Goal: Information Seeking & Learning: Learn about a topic

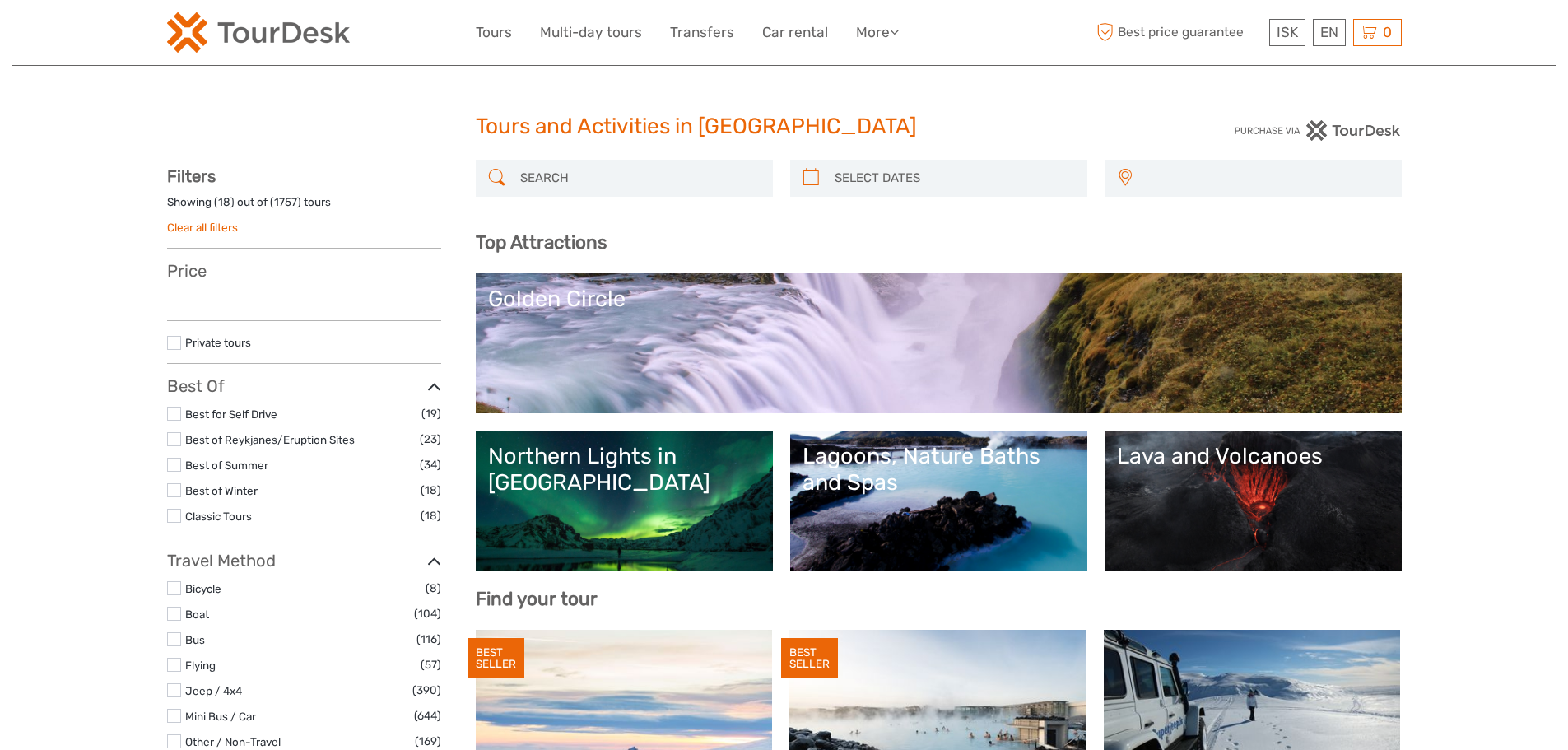
click at [662, 452] on div "Northern Lights in [GEOGRAPHIC_DATA]" at bounding box center [624, 469] width 273 height 54
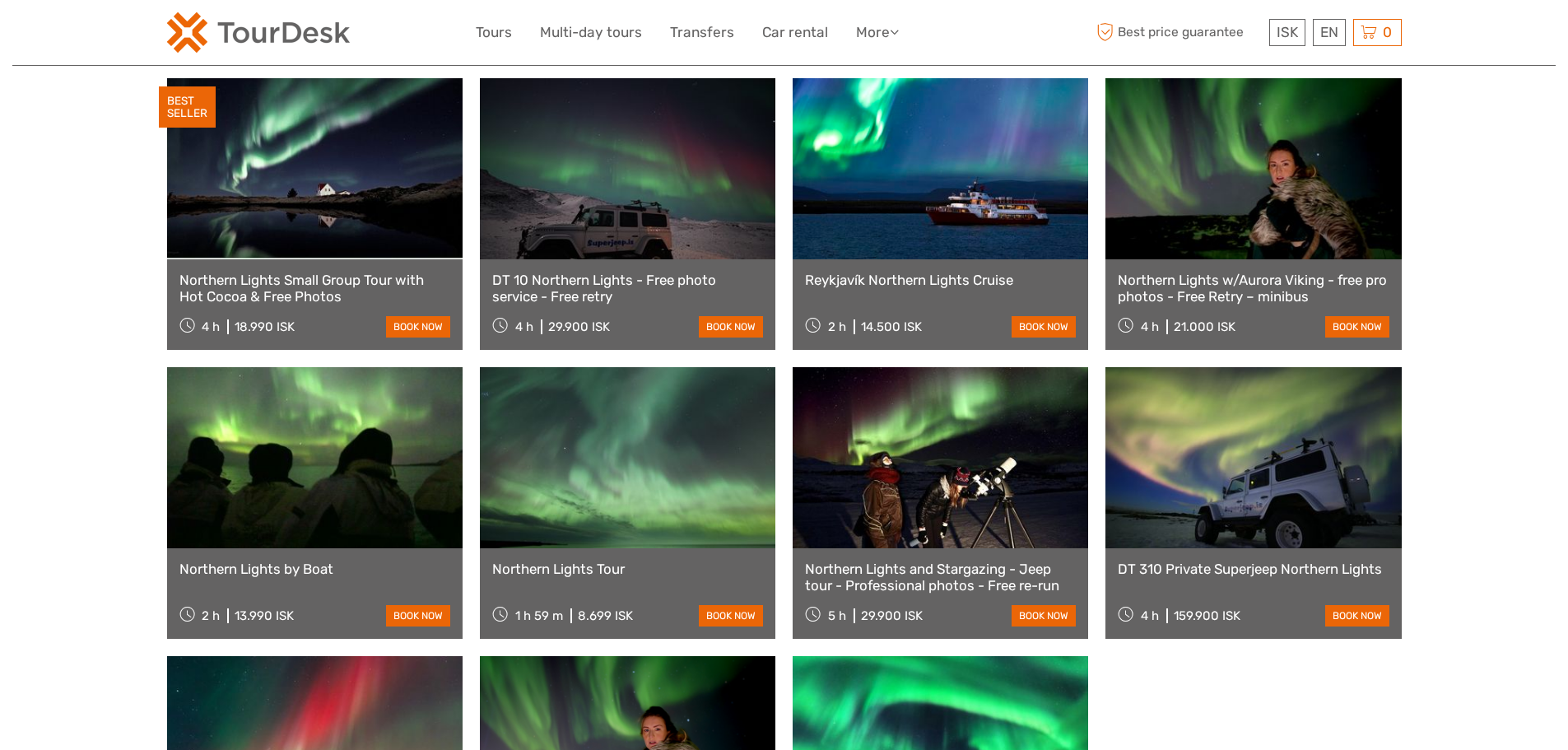
scroll to position [576, 0]
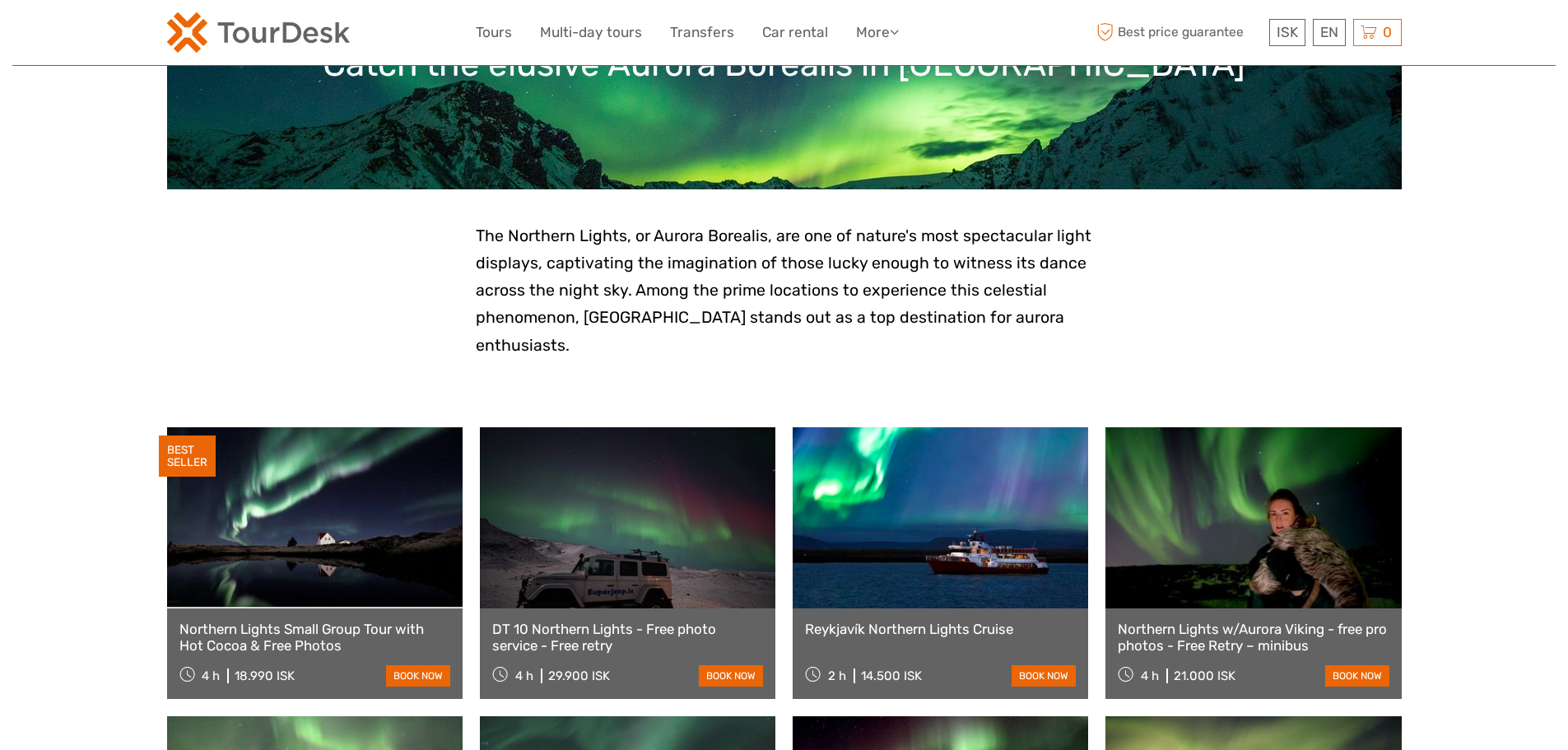
scroll to position [0, 0]
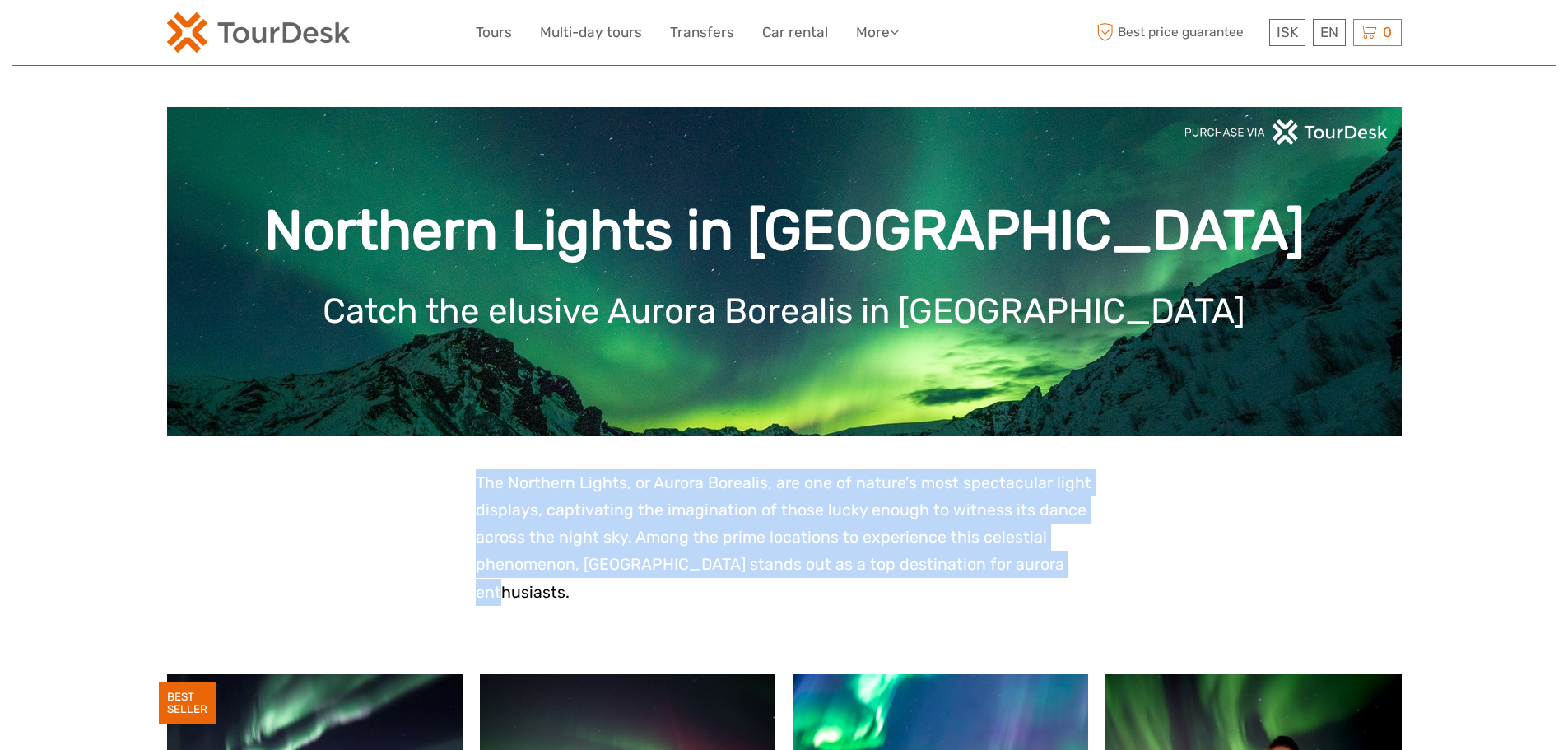
drag, startPoint x: 1009, startPoint y: 536, endPoint x: 471, endPoint y: 472, distance: 541.8
drag, startPoint x: 465, startPoint y: 474, endPoint x: 1071, endPoint y: 557, distance: 611.7
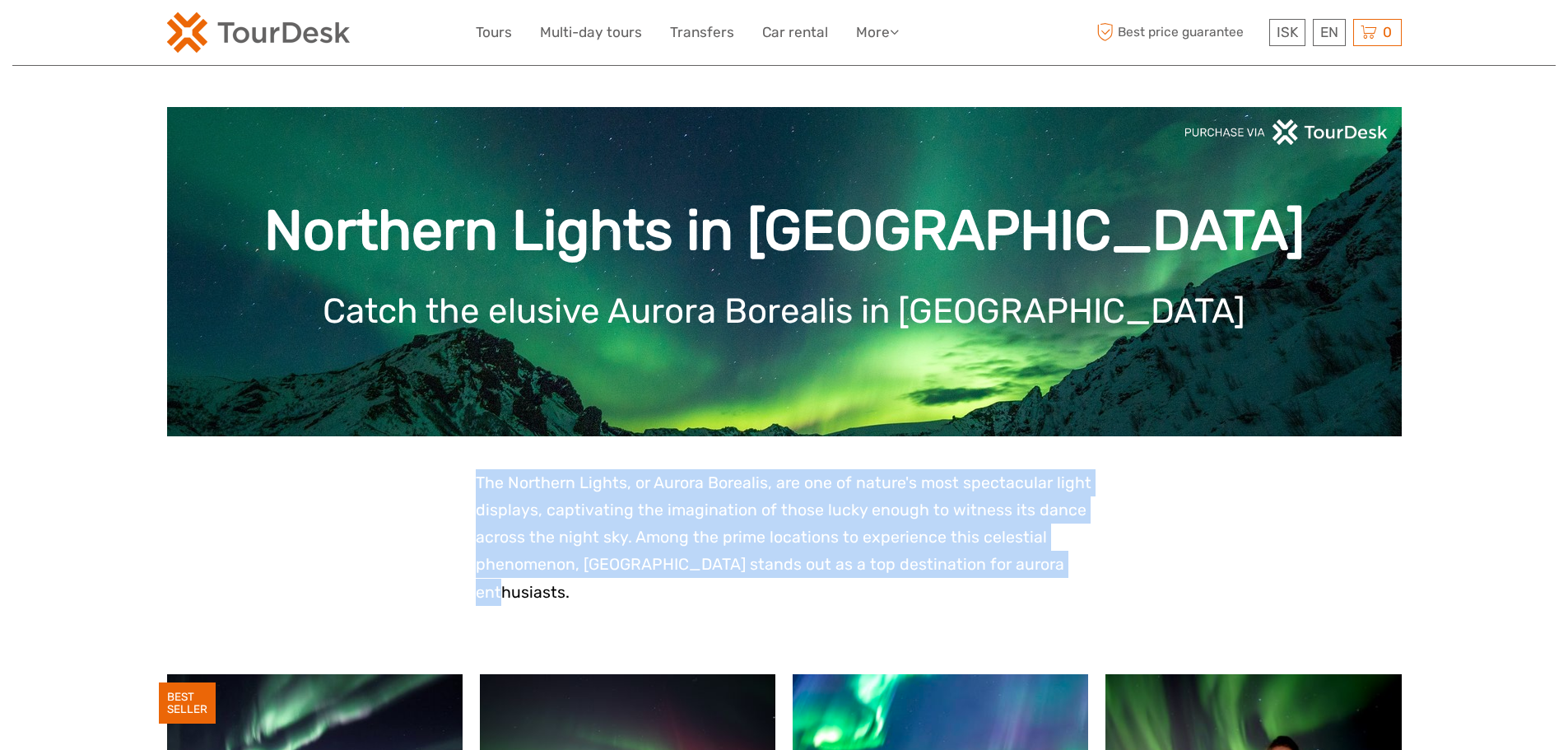
click at [1073, 556] on p "The Northern Lights, or Aurora Borealis, are one of nature's most spectacular l…" at bounding box center [784, 536] width 617 height 136
click at [1087, 571] on p "The Northern Lights, or Aurora Borealis, are one of nature's most spectacular l…" at bounding box center [784, 536] width 617 height 136
click at [1041, 557] on span "The Northern Lights, or Aurora Borealis, are one of nature's most spectacular l…" at bounding box center [784, 537] width 616 height 128
click at [1050, 559] on p "The Northern Lights, or Aurora Borealis, are one of nature's most spectacular l…" at bounding box center [784, 536] width 617 height 136
click at [930, 545] on span "The Northern Lights, or Aurora Borealis, are one of nature's most spectacular l…" at bounding box center [784, 537] width 616 height 128
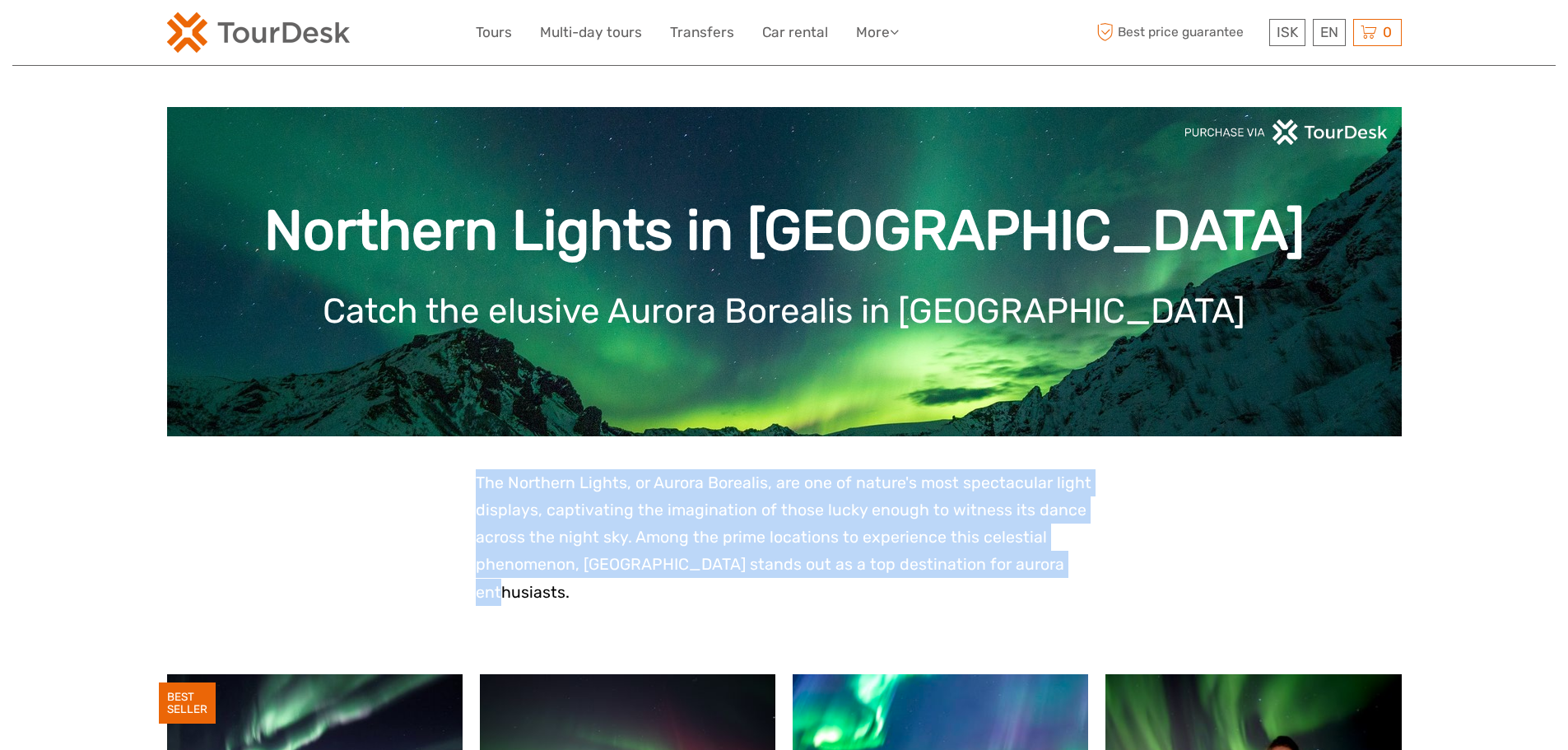
click at [856, 505] on span "The Northern Lights, or Aurora Borealis, are one of nature's most spectacular l…" at bounding box center [784, 537] width 616 height 128
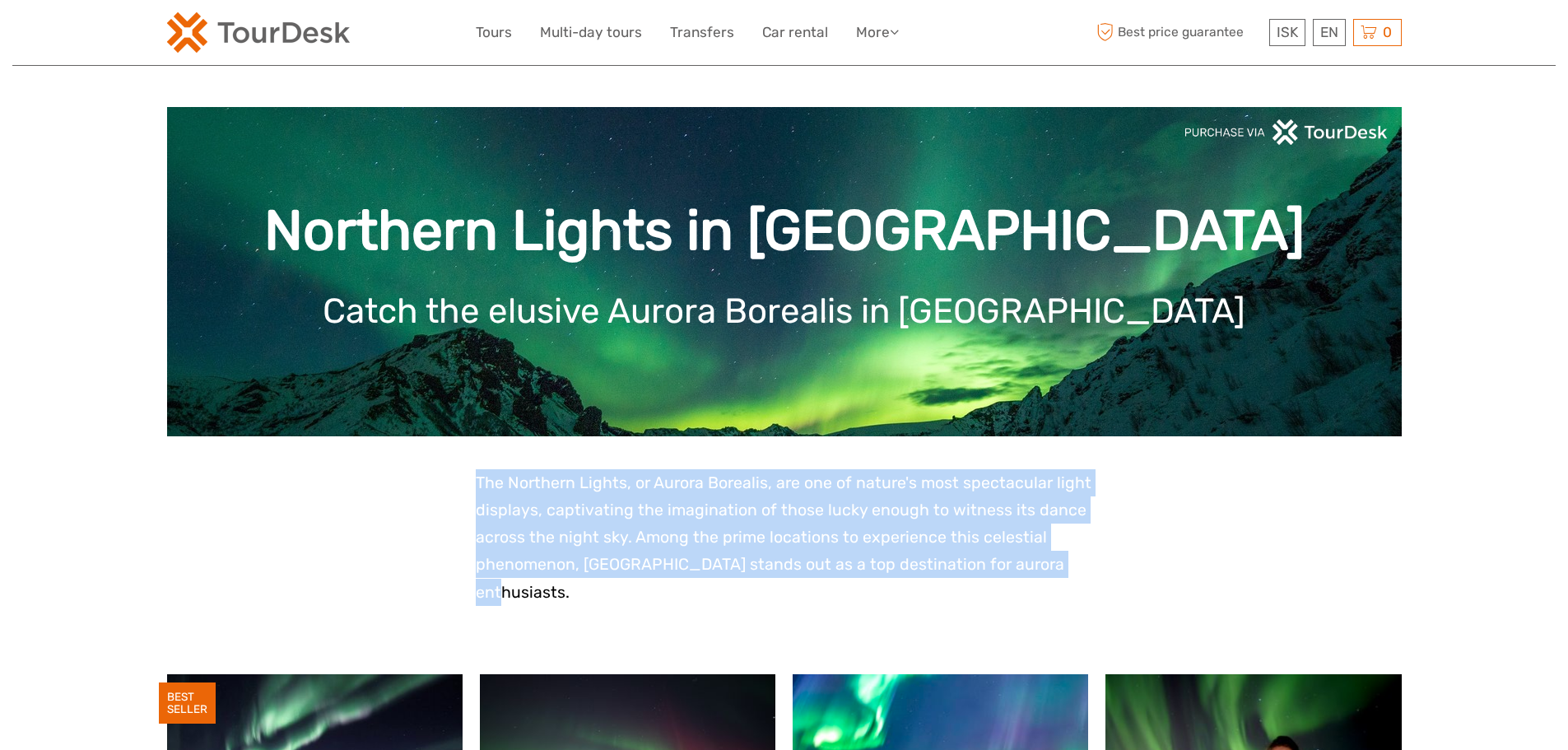
drag, startPoint x: 457, startPoint y: 479, endPoint x: 1082, endPoint y: 558, distance: 630.0
click at [1082, 558] on p "The Northern Lights, or Aurora Borealis, are one of nature's most spectacular l…" at bounding box center [784, 536] width 617 height 136
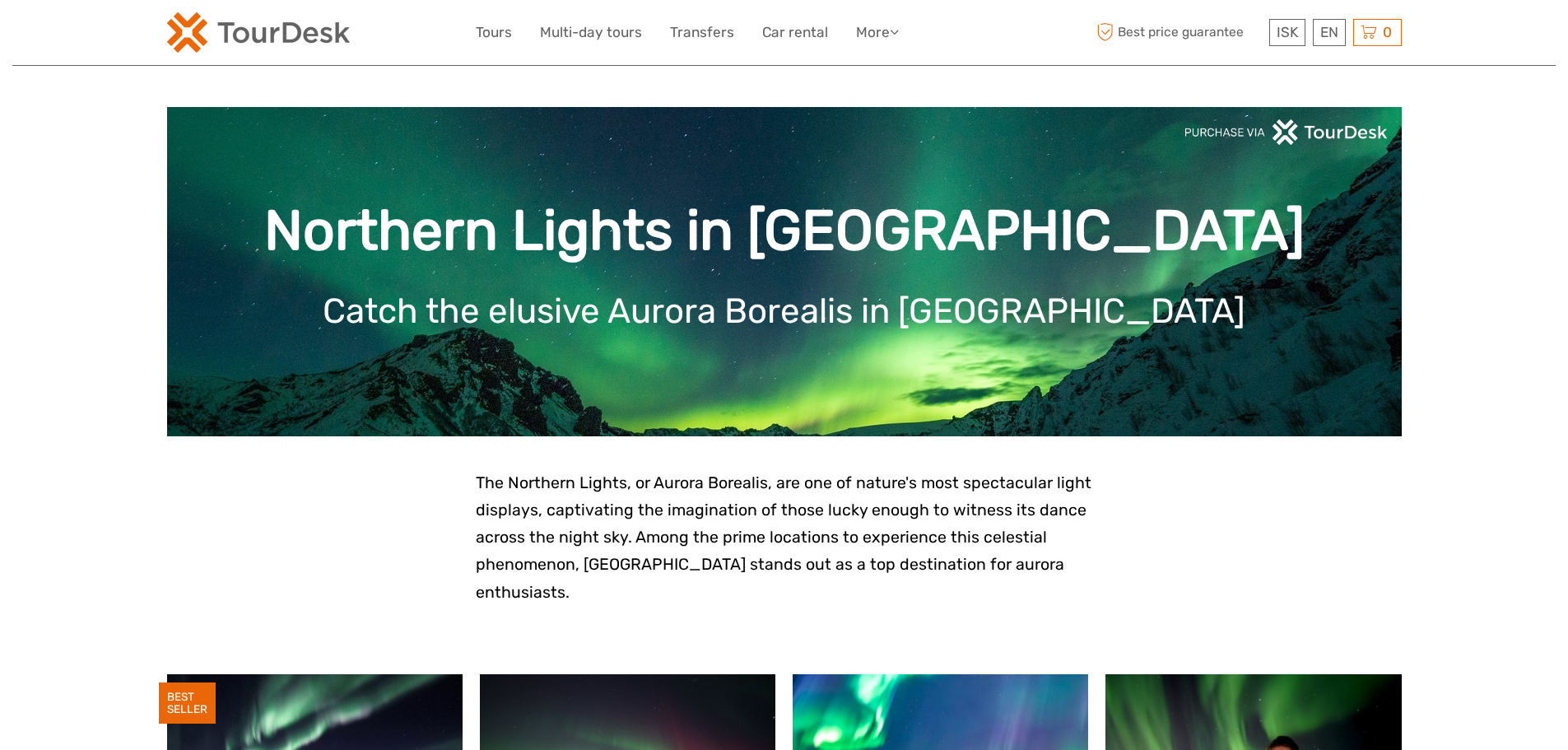
click at [1089, 564] on p "The Northern Lights, or Aurora Borealis, are one of nature's most spectacular l…" at bounding box center [784, 536] width 617 height 136
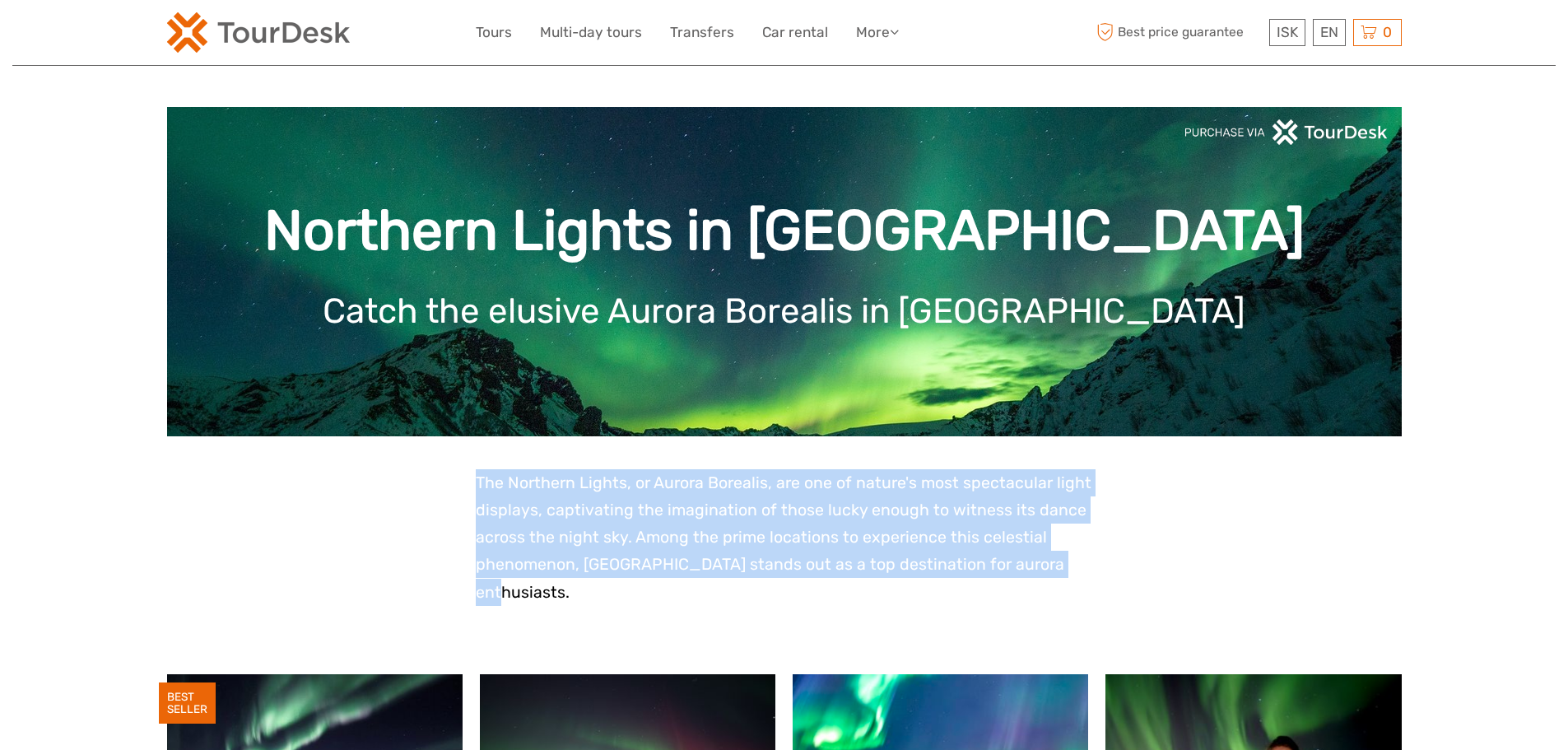
drag, startPoint x: 1013, startPoint y: 542, endPoint x: 466, endPoint y: 462, distance: 552.8
drag, startPoint x: 430, startPoint y: 473, endPoint x: 1093, endPoint y: 564, distance: 669.2
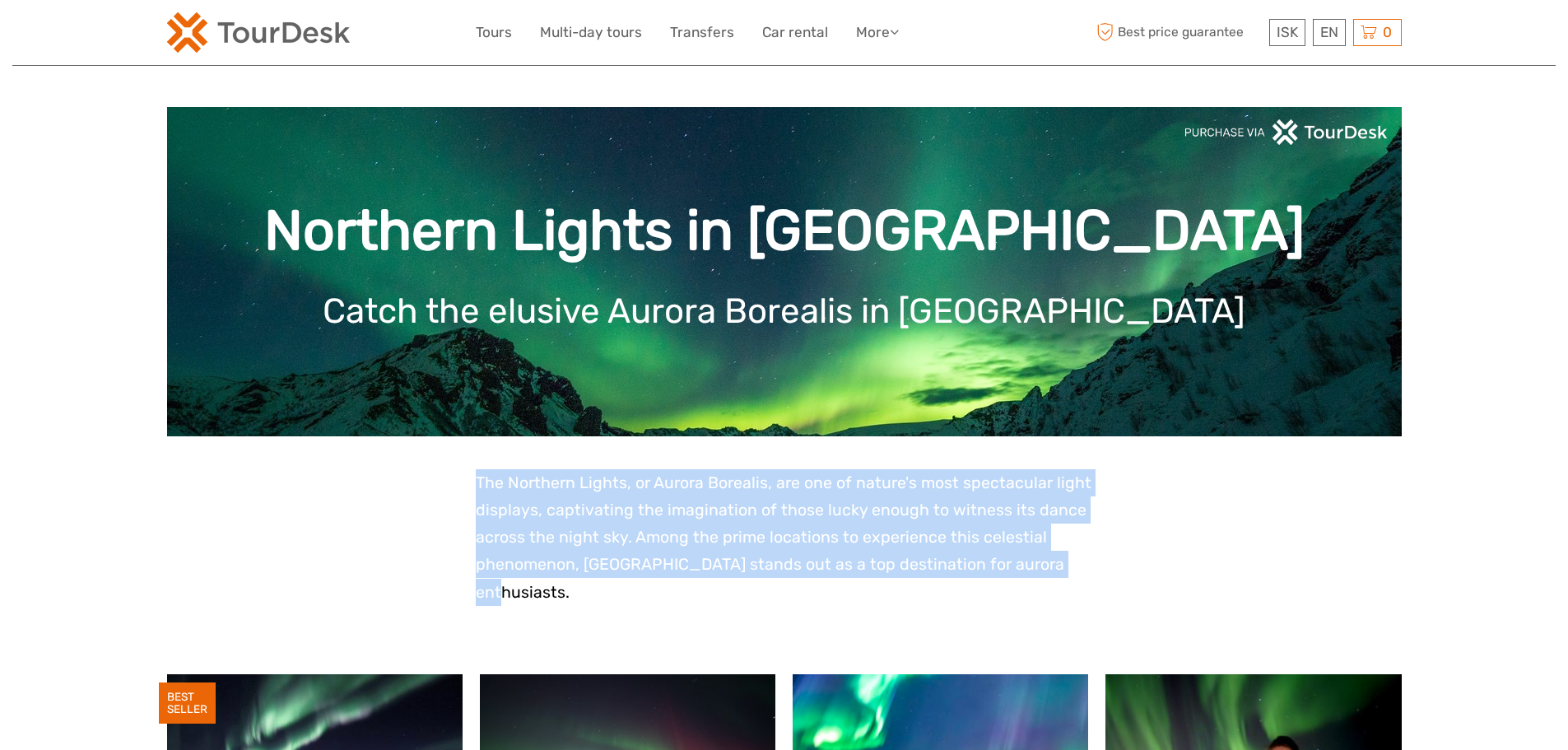
drag, startPoint x: 1110, startPoint y: 578, endPoint x: 484, endPoint y: 478, distance: 633.9
click at [483, 478] on span "The Northern Lights, or Aurora Borealis, are one of nature's most spectacular l…" at bounding box center [784, 537] width 616 height 128
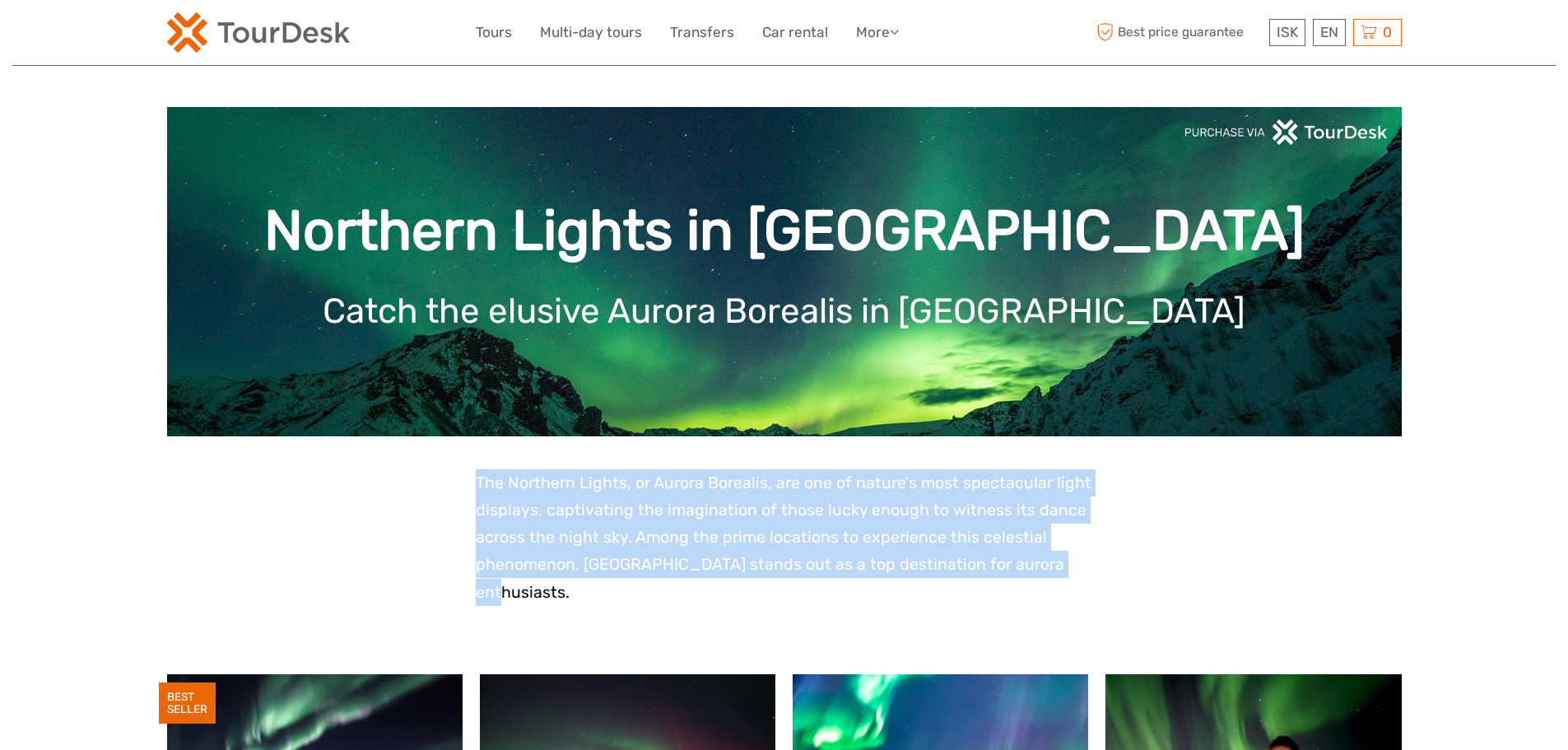
drag, startPoint x: 453, startPoint y: 475, endPoint x: 1113, endPoint y: 568, distance: 666.5
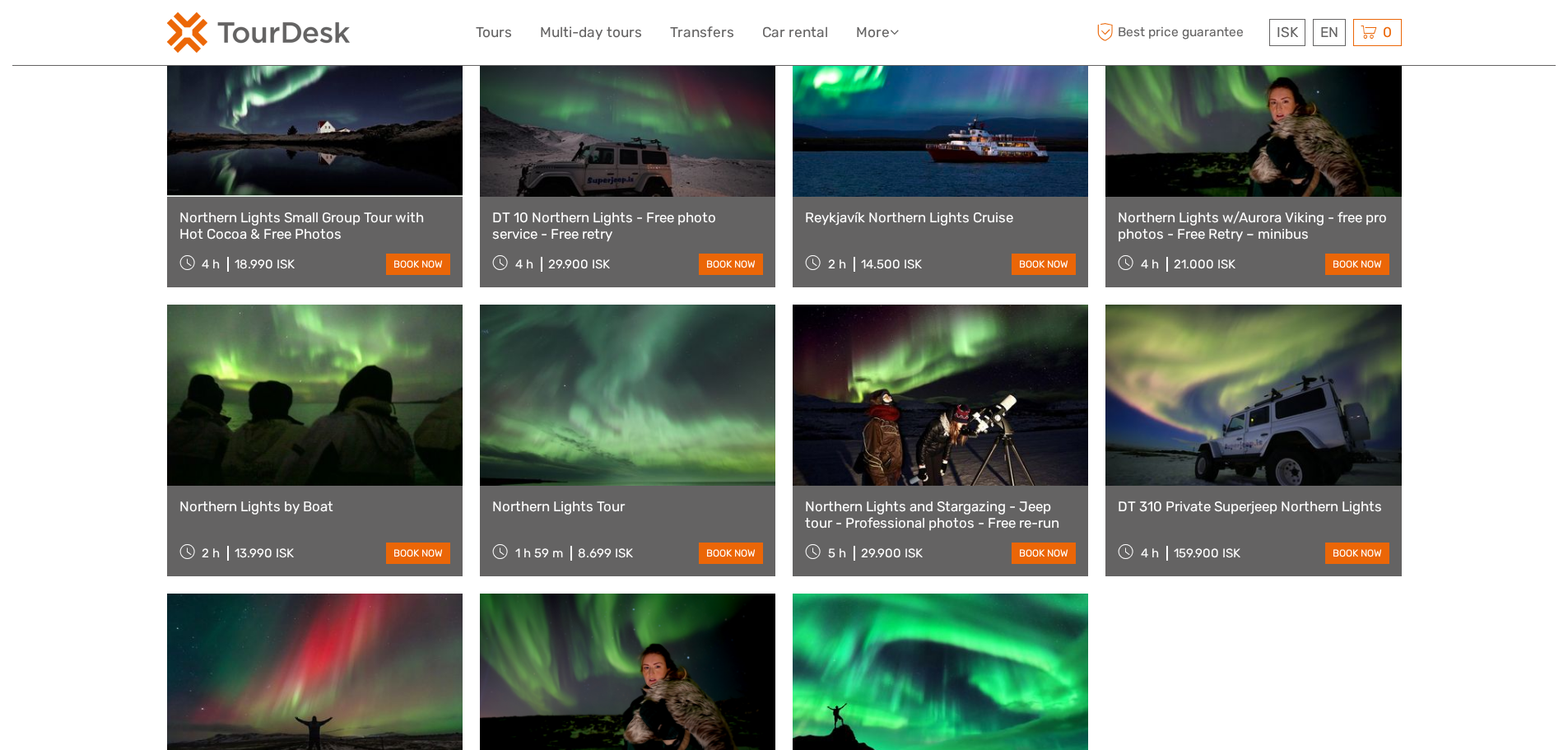
scroll to position [411, 0]
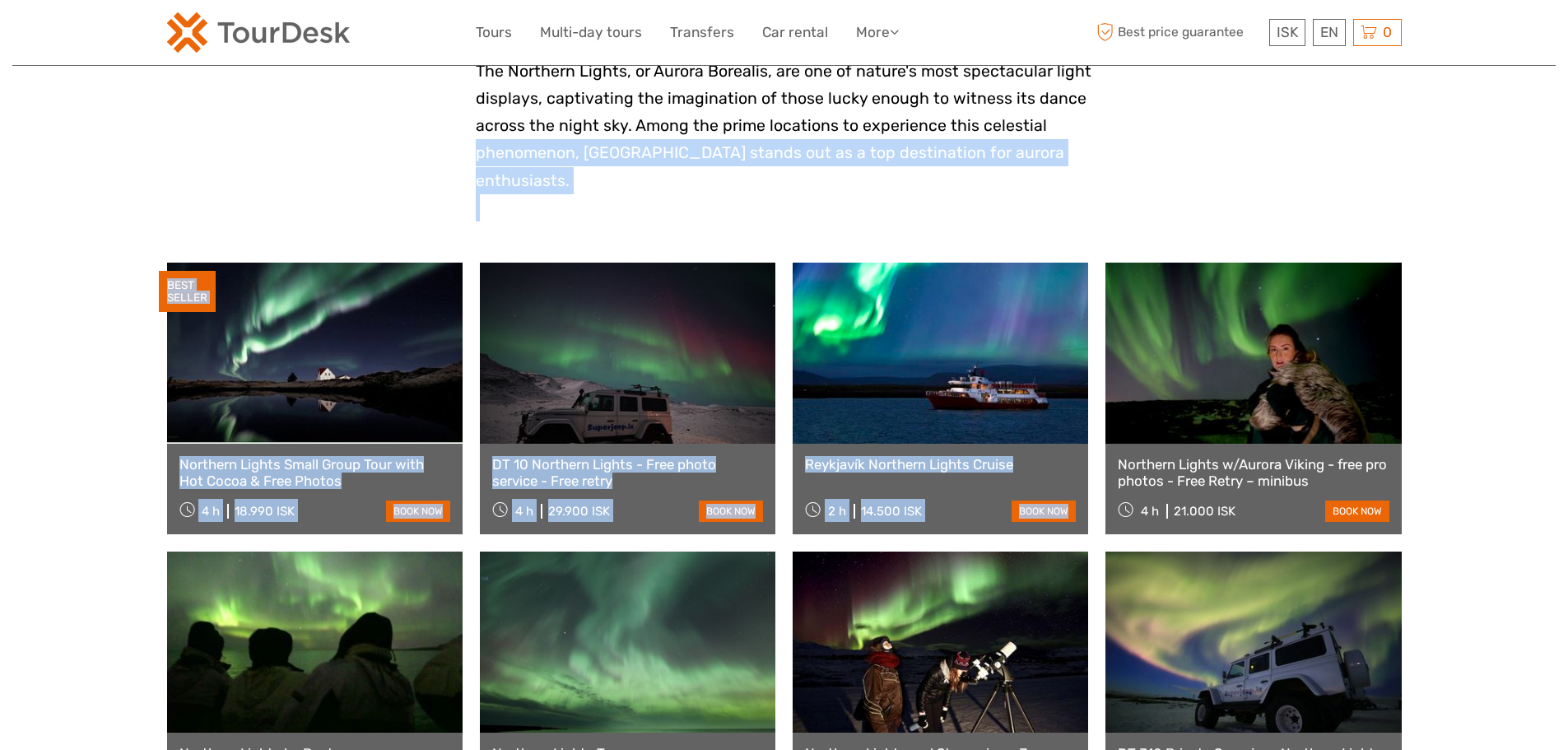
drag, startPoint x: 412, startPoint y: 146, endPoint x: 1187, endPoint y: 203, distance: 777.1
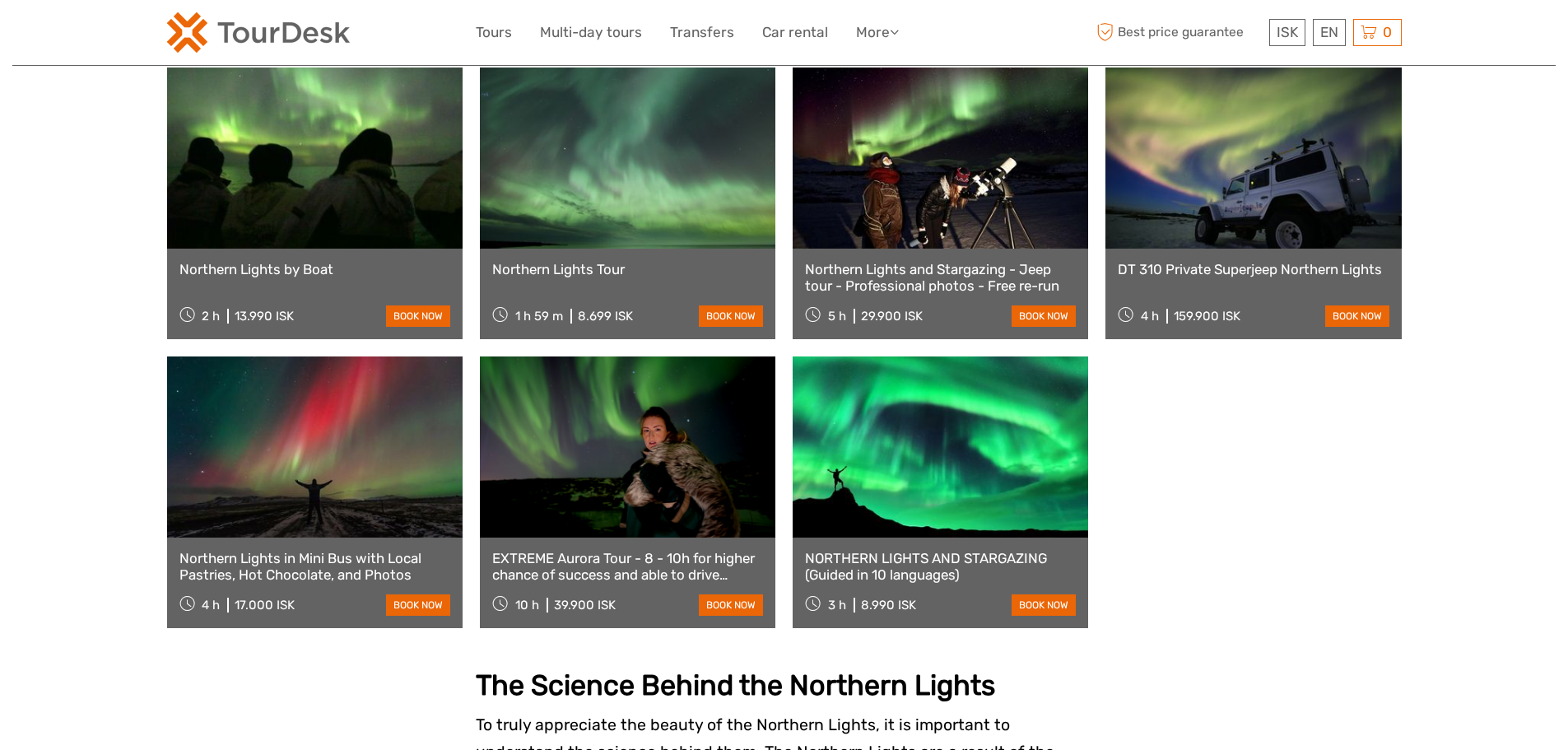
scroll to position [905, 0]
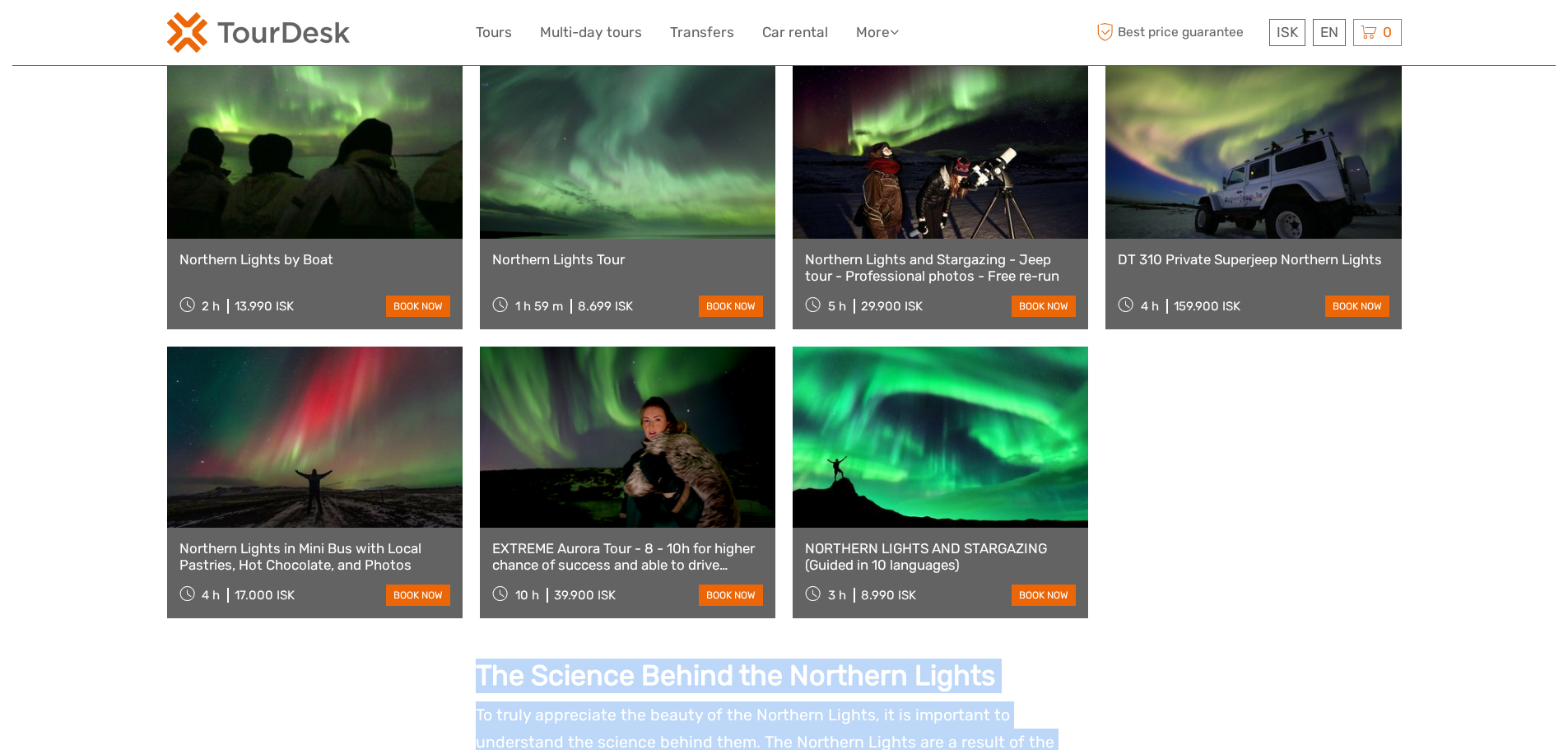
drag, startPoint x: 478, startPoint y: 647, endPoint x: 1045, endPoint y: 711, distance: 570.6
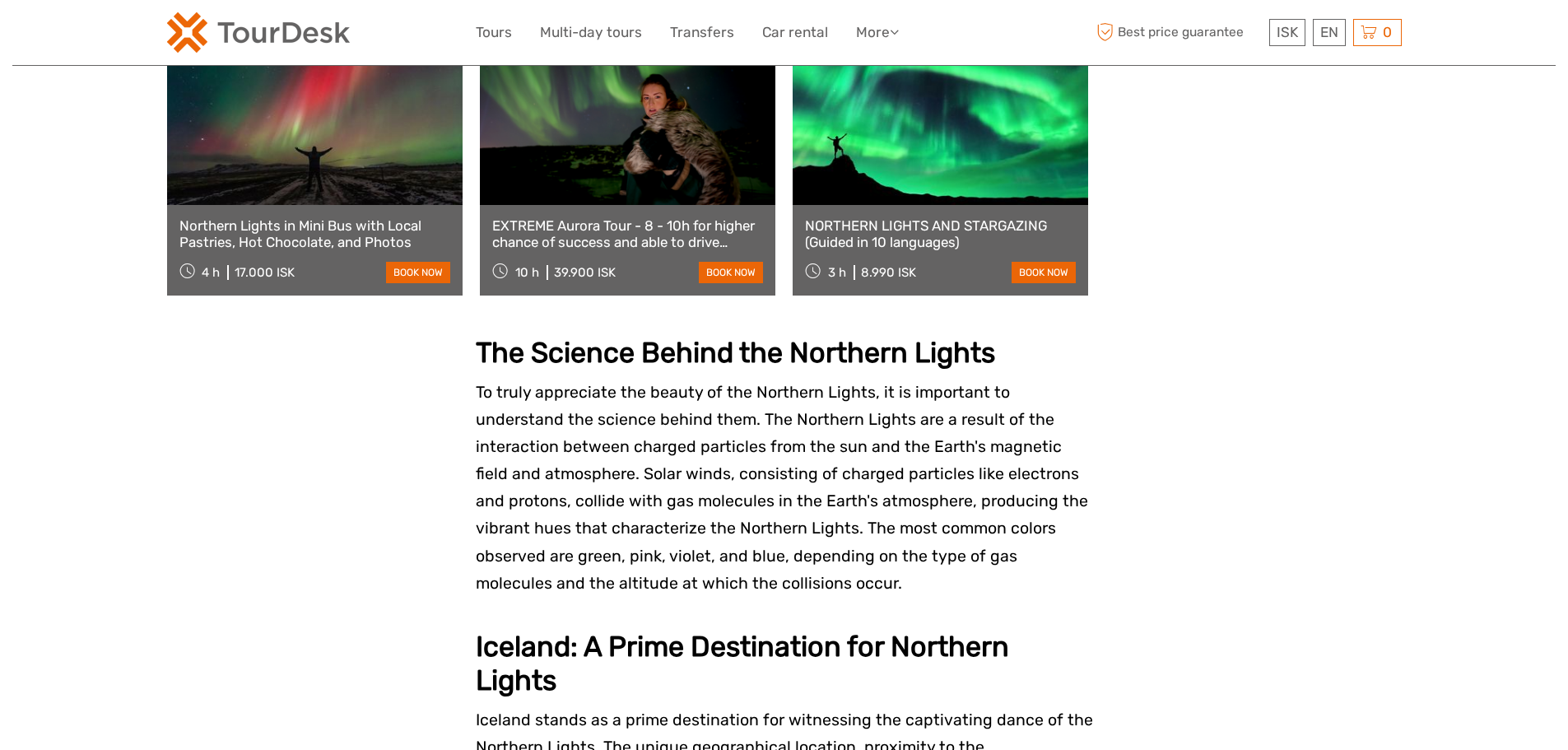
scroll to position [1234, 0]
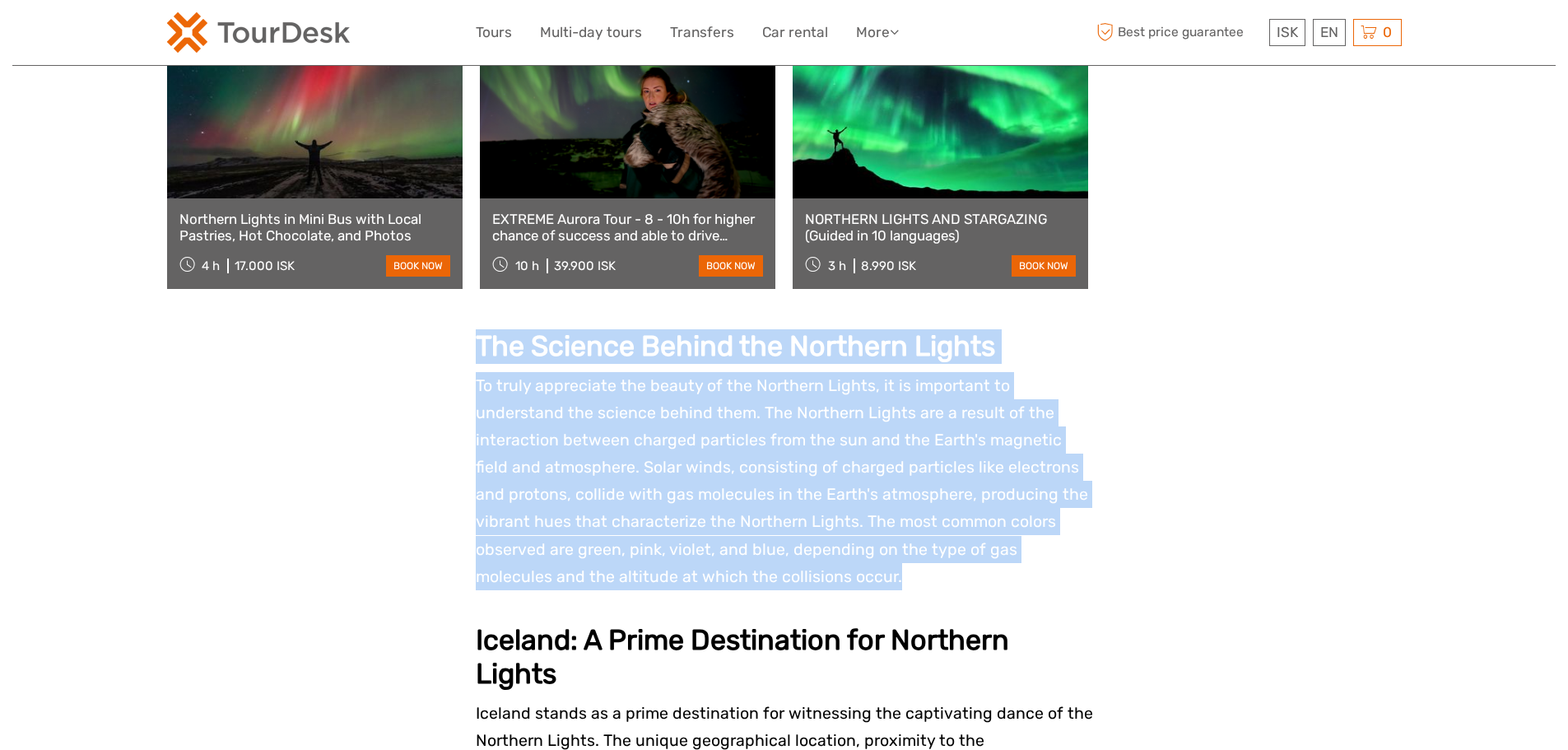
drag, startPoint x: 480, startPoint y: 314, endPoint x: 905, endPoint y: 558, distance: 490.1
click at [903, 557] on p "To truly appreciate the beauty of the Northern Lights, it is important to under…" at bounding box center [784, 481] width 617 height 218
click at [850, 557] on p "To truly appreciate the beauty of the Northern Lights, it is important to under…" at bounding box center [784, 481] width 617 height 218
click at [749, 527] on span "To truly appreciate the beauty of the Northern Lights, it is important to under…" at bounding box center [782, 481] width 612 height 210
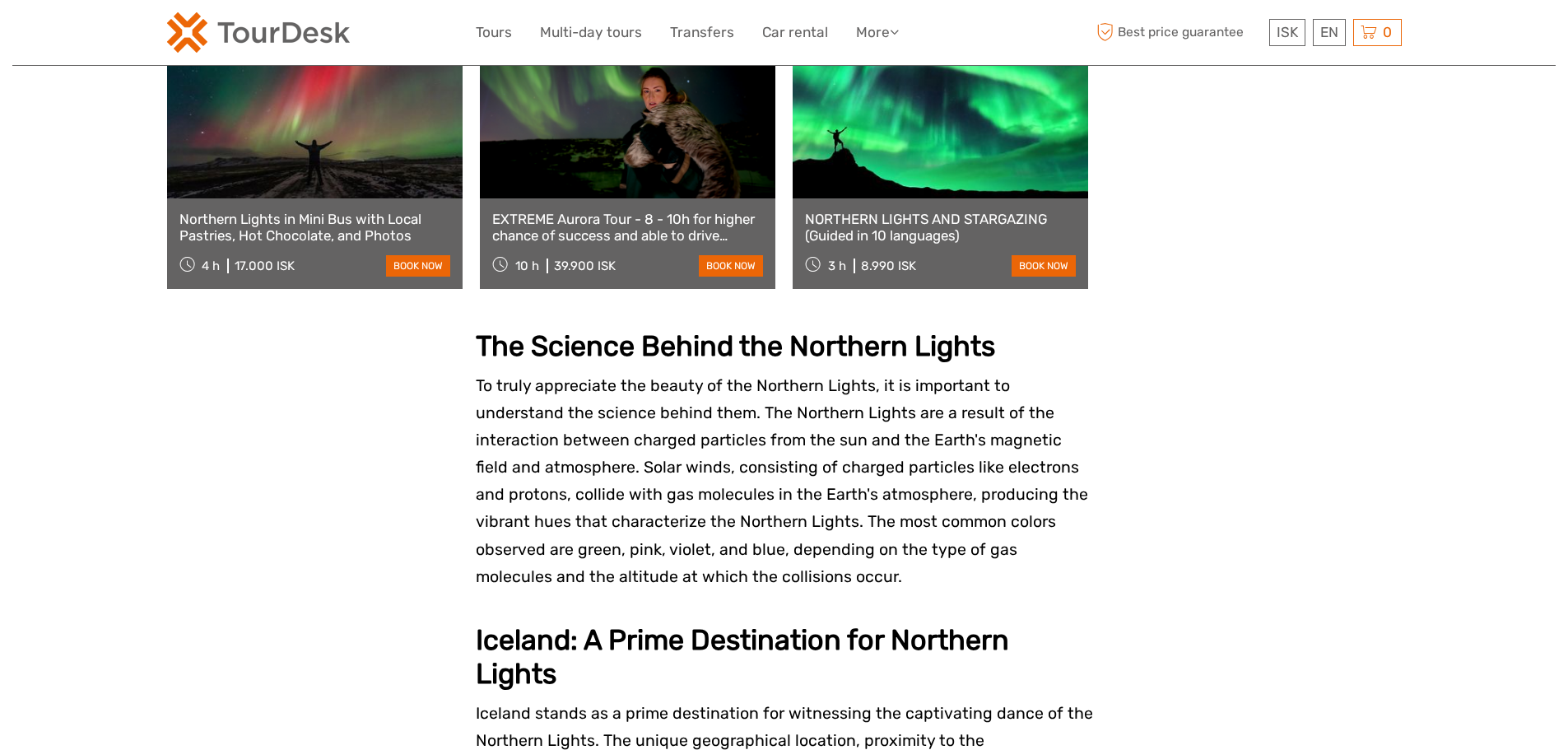
click at [827, 590] on p at bounding box center [784, 603] width 617 height 27
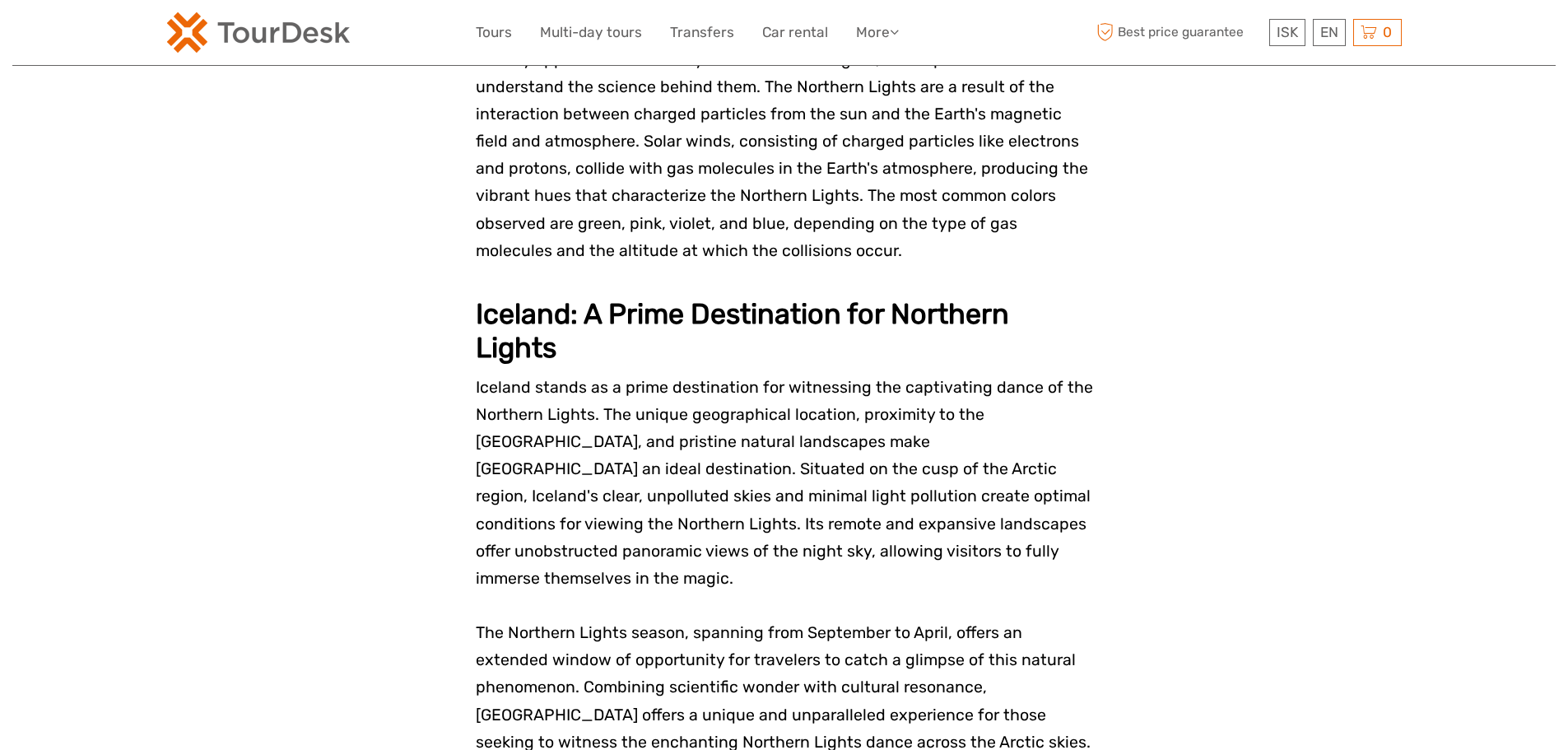
scroll to position [1563, 0]
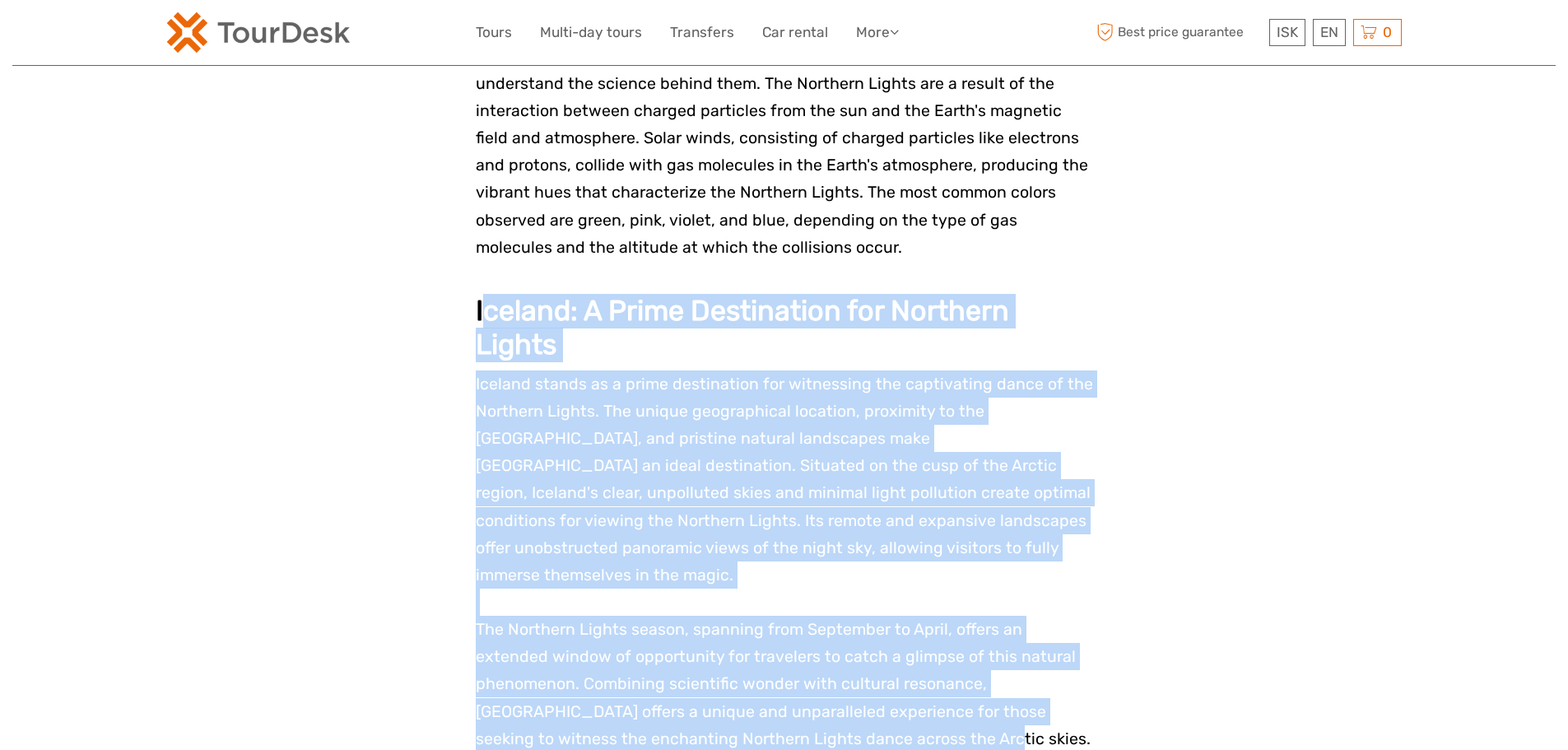
drag, startPoint x: 895, startPoint y: 679, endPoint x: 485, endPoint y: 264, distance: 583.4
drag, startPoint x: 466, startPoint y: 266, endPoint x: 1052, endPoint y: 679, distance: 716.9
click at [1052, 679] on div "Northern Lights in Iceland Catch the elusive Aurora Borealis in Iceland The Nor…" at bounding box center [784, 407] width 1235 height 3727
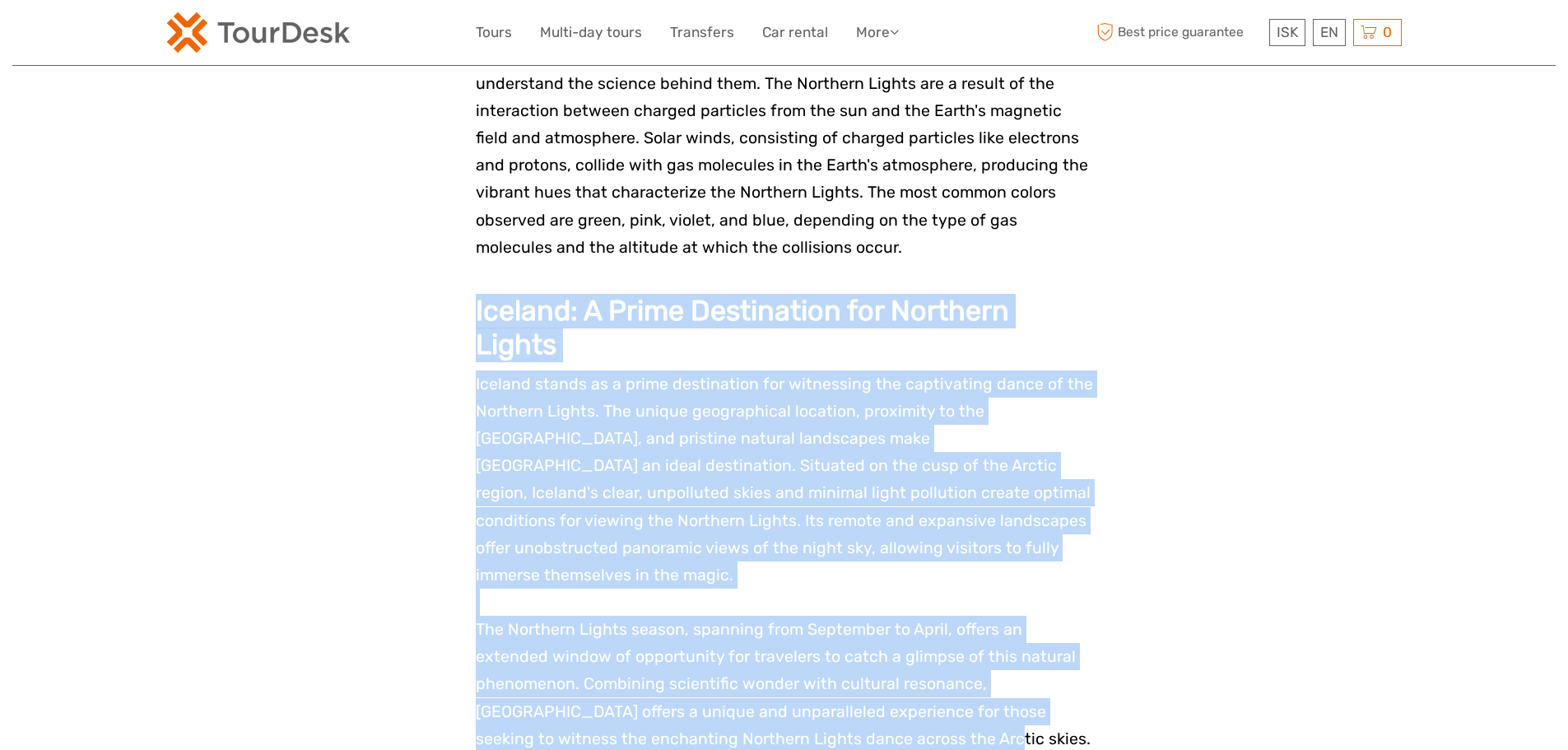
click at [1052, 679] on p "The Northern Lights season, spanning from September to April, offers an extende…" at bounding box center [784, 683] width 617 height 136
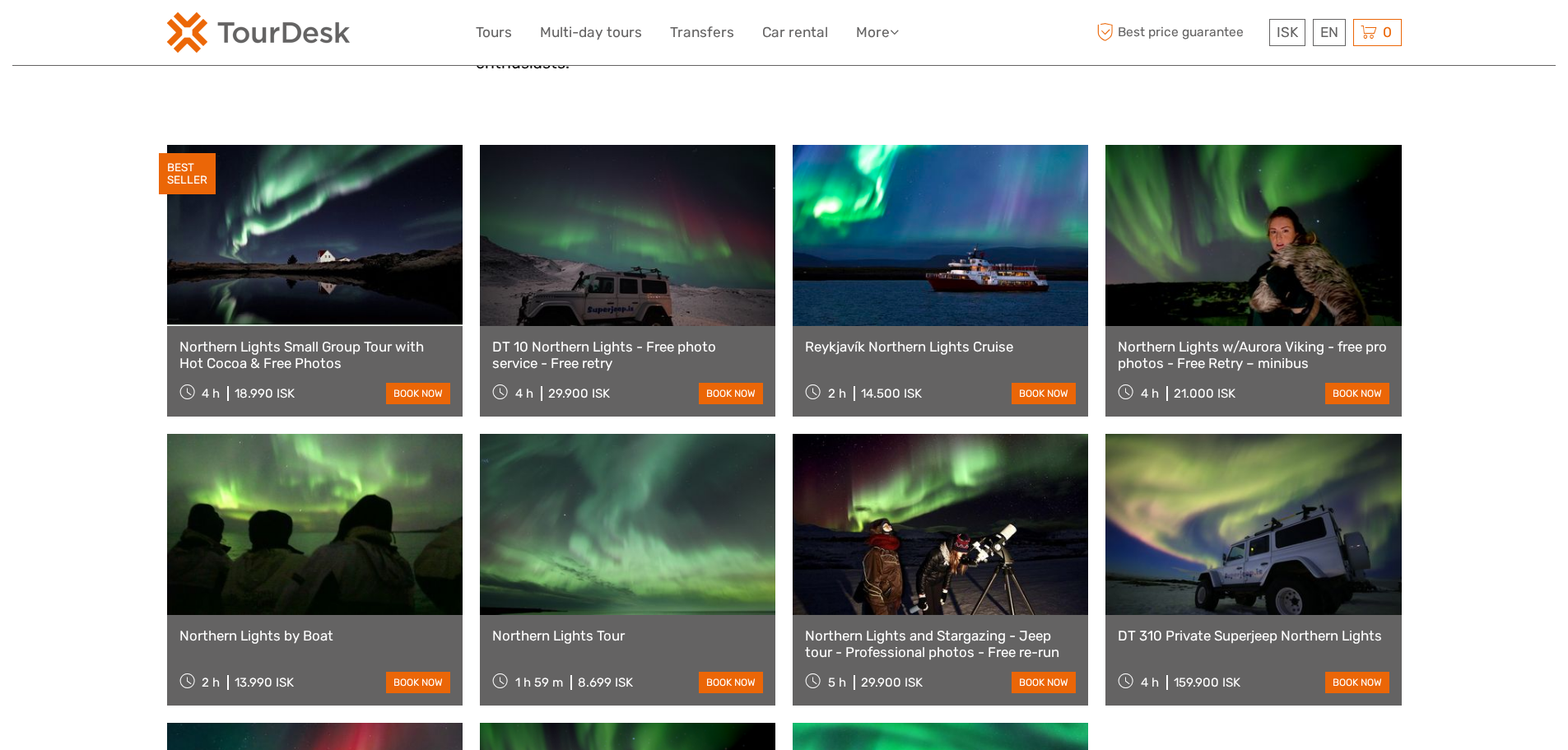
scroll to position [494, 0]
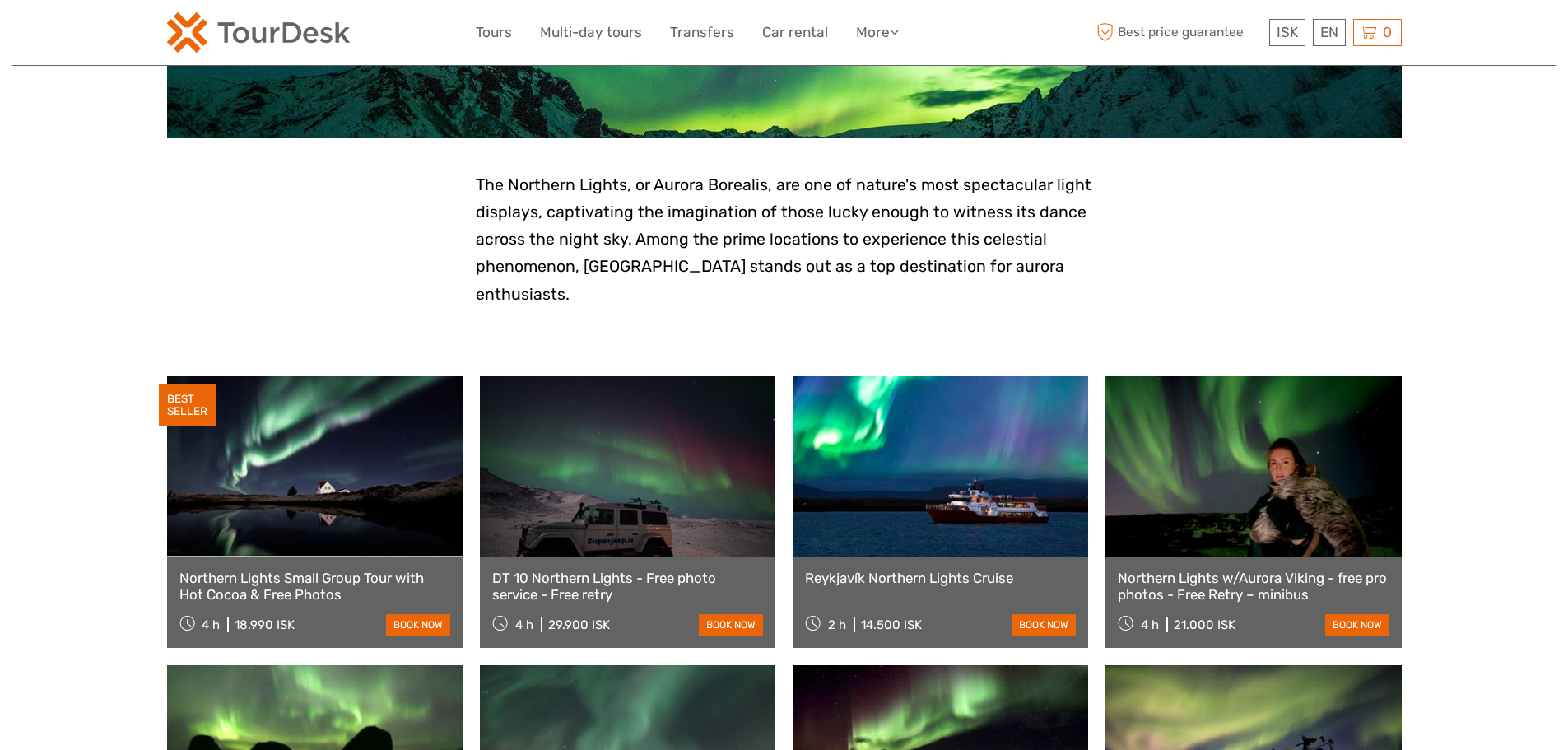
scroll to position [247, 0]
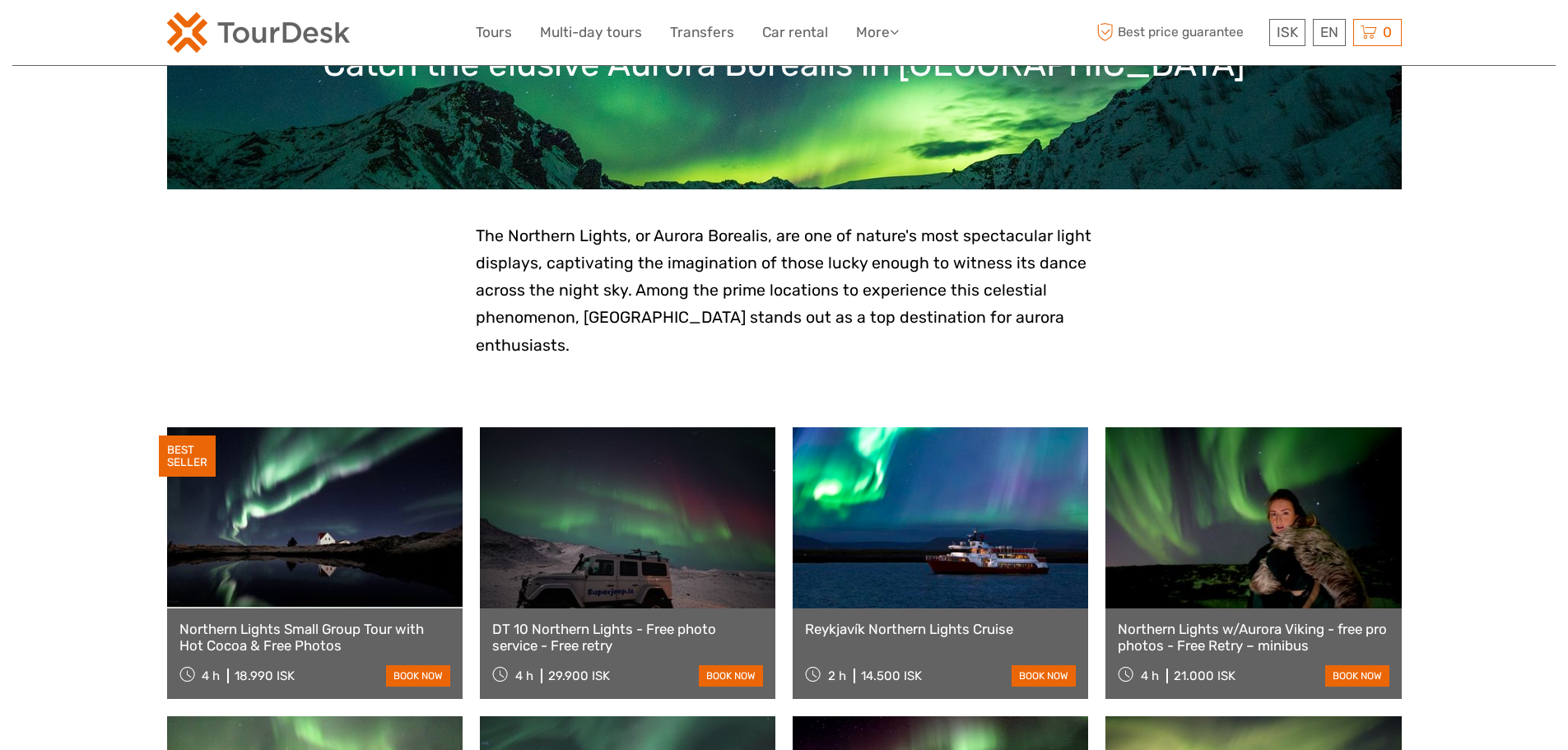
drag, startPoint x: 1066, startPoint y: 321, endPoint x: 1047, endPoint y: 3, distance: 318.6
click at [1047, 316] on p "The Northern Lights, or Aurora Borealis, are one of nature's most spectacular l…" at bounding box center [784, 290] width 617 height 136
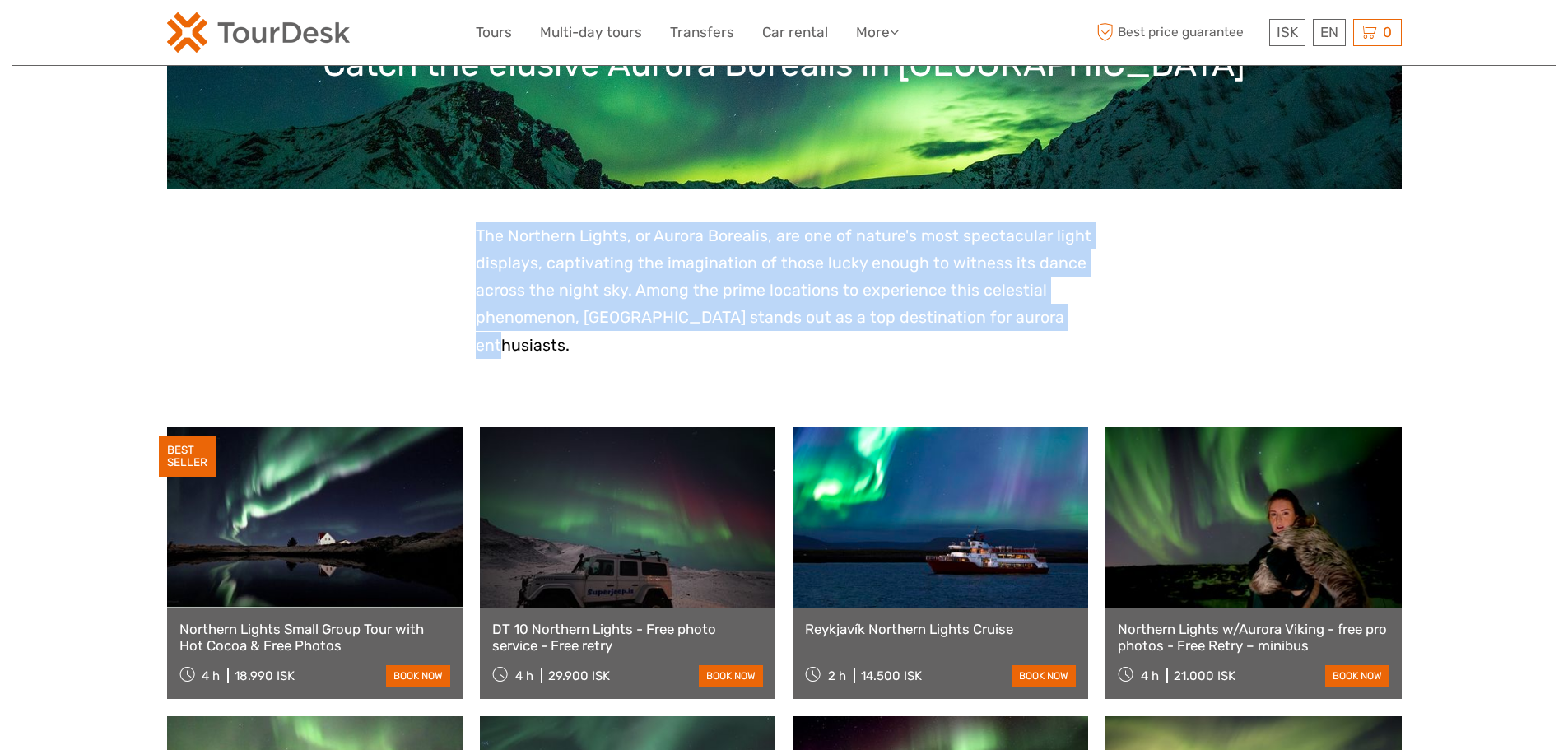
drag, startPoint x: 1098, startPoint y: 326, endPoint x: 432, endPoint y: 246, distance: 670.8
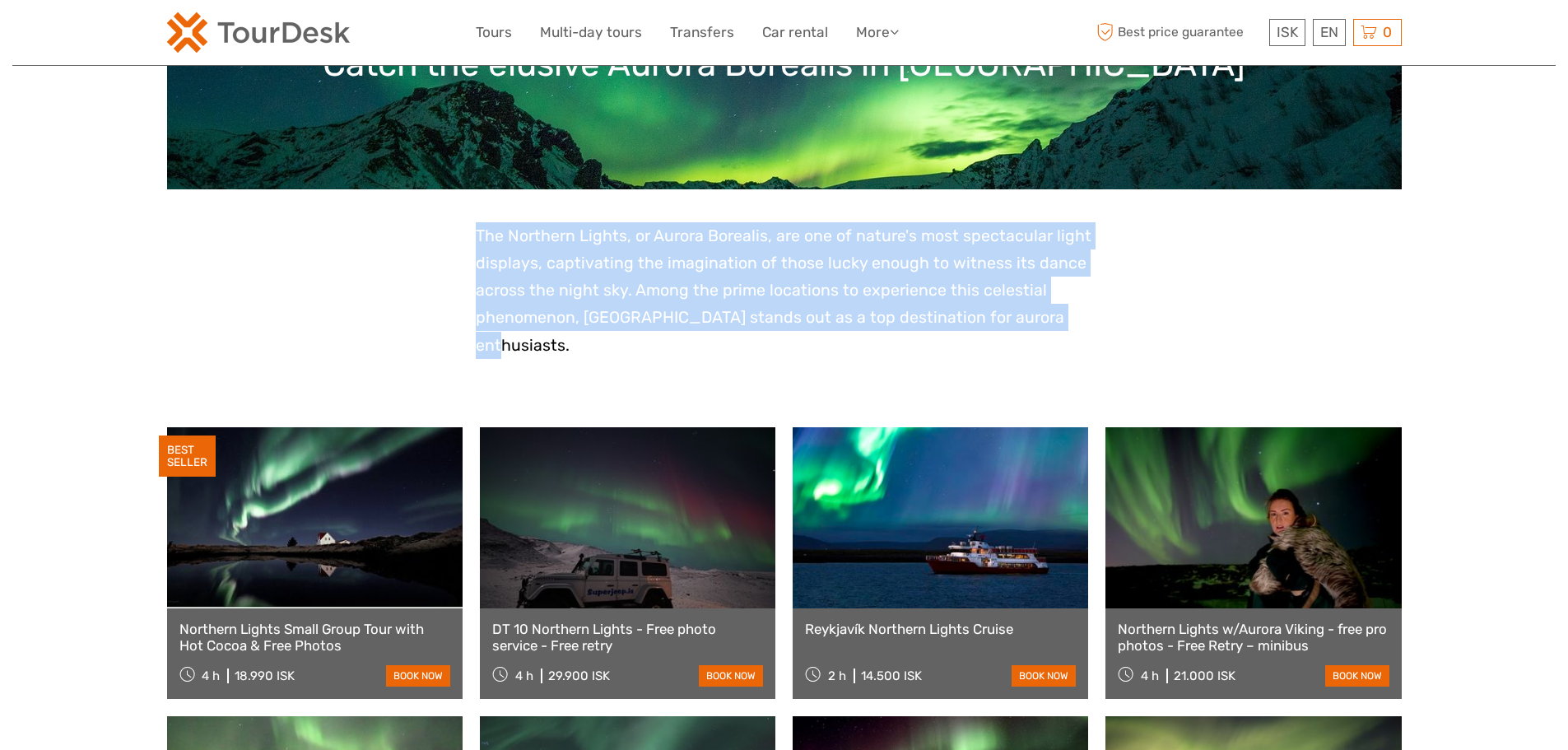
drag, startPoint x: 558, startPoint y: 251, endPoint x: 1090, endPoint y: 309, distance: 535.2
click at [1088, 309] on p "The Northern Lights, or Aurora Borealis, are one of nature's most spectacular l…" at bounding box center [784, 290] width 617 height 136
click at [1086, 318] on p "The Northern Lights, or Aurora Borealis, are one of nature's most spectacular l…" at bounding box center [784, 290] width 617 height 136
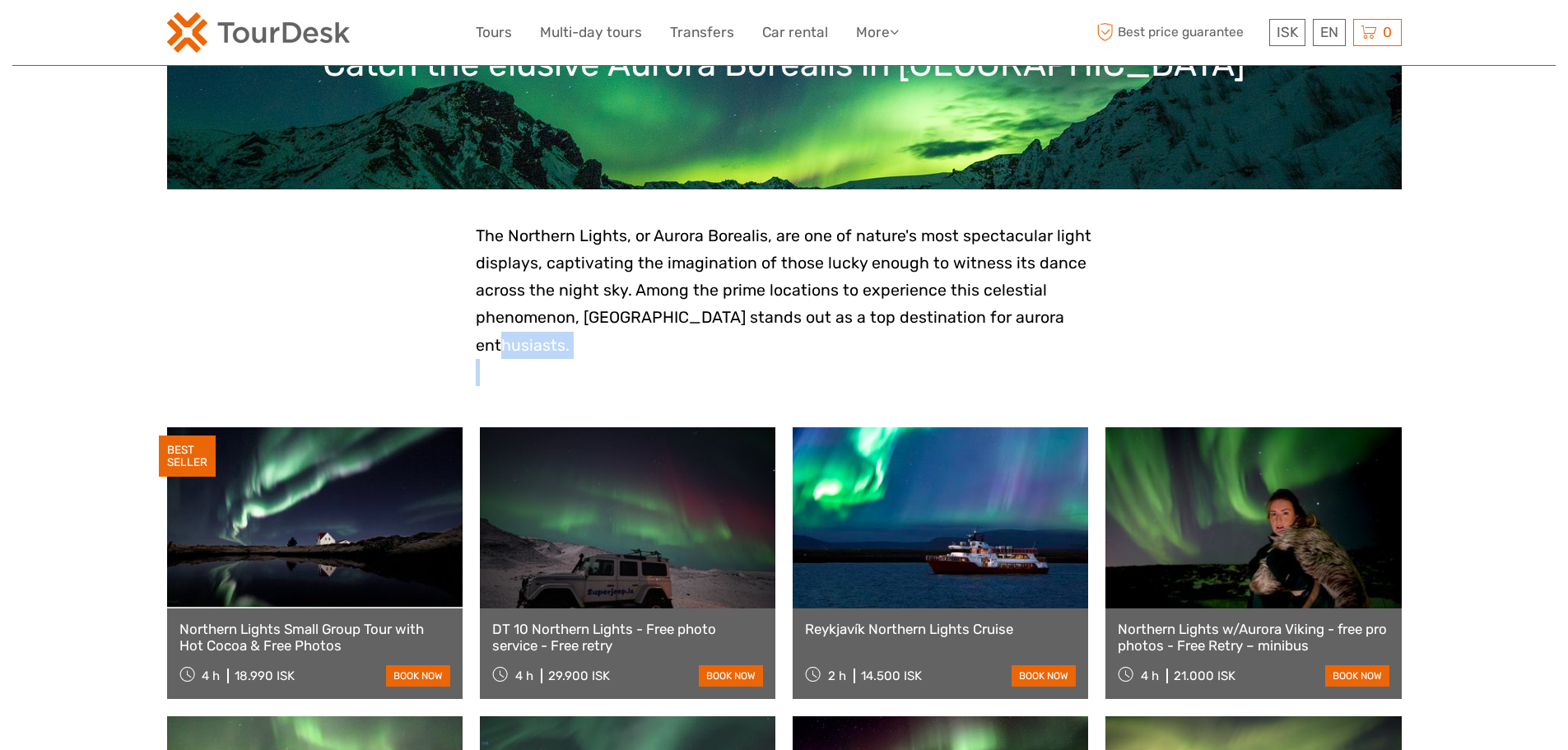
click at [1086, 318] on p "The Northern Lights, or Aurora Borealis, are one of nature's most spectacular l…" at bounding box center [784, 290] width 617 height 136
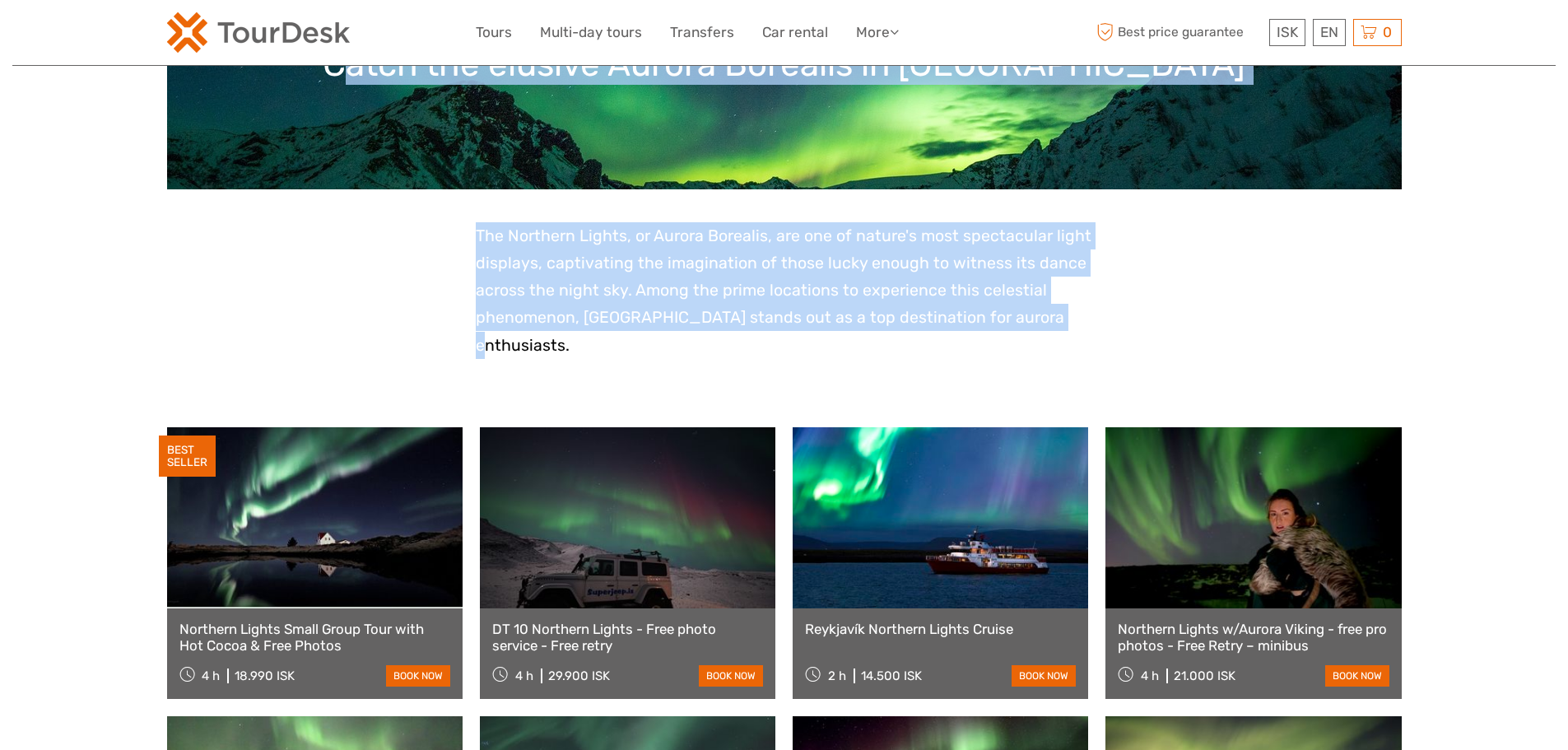
drag, startPoint x: 1027, startPoint y: 314, endPoint x: 465, endPoint y: 169, distance: 580.4
click at [495, 224] on p "The Northern Lights, or Aurora Borealis, are one of nature's most spectacular l…" at bounding box center [784, 290] width 617 height 136
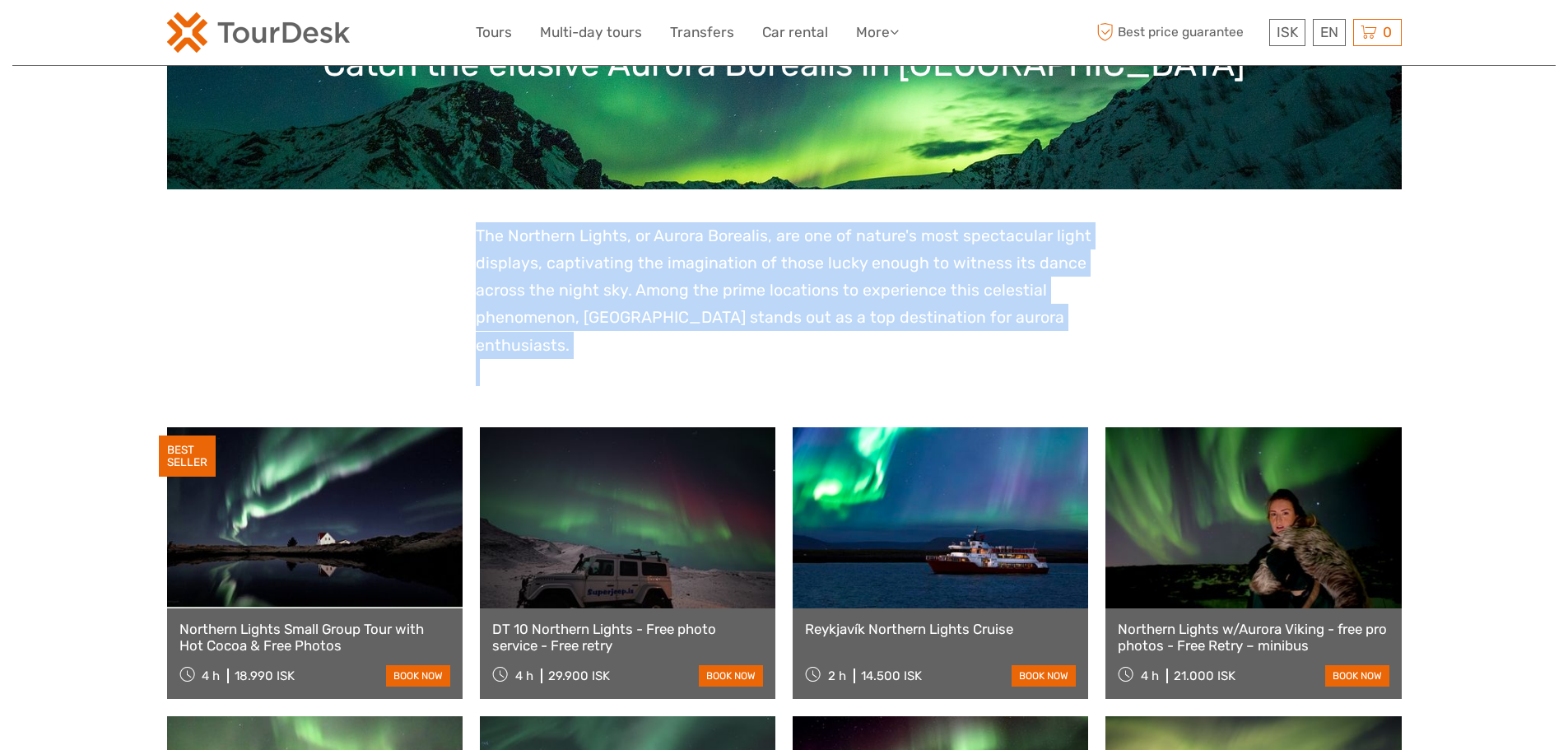
drag, startPoint x: 456, startPoint y: 245, endPoint x: 1092, endPoint y: 353, distance: 645.1
drag, startPoint x: 1066, startPoint y: 311, endPoint x: 467, endPoint y: 229, distance: 604.6
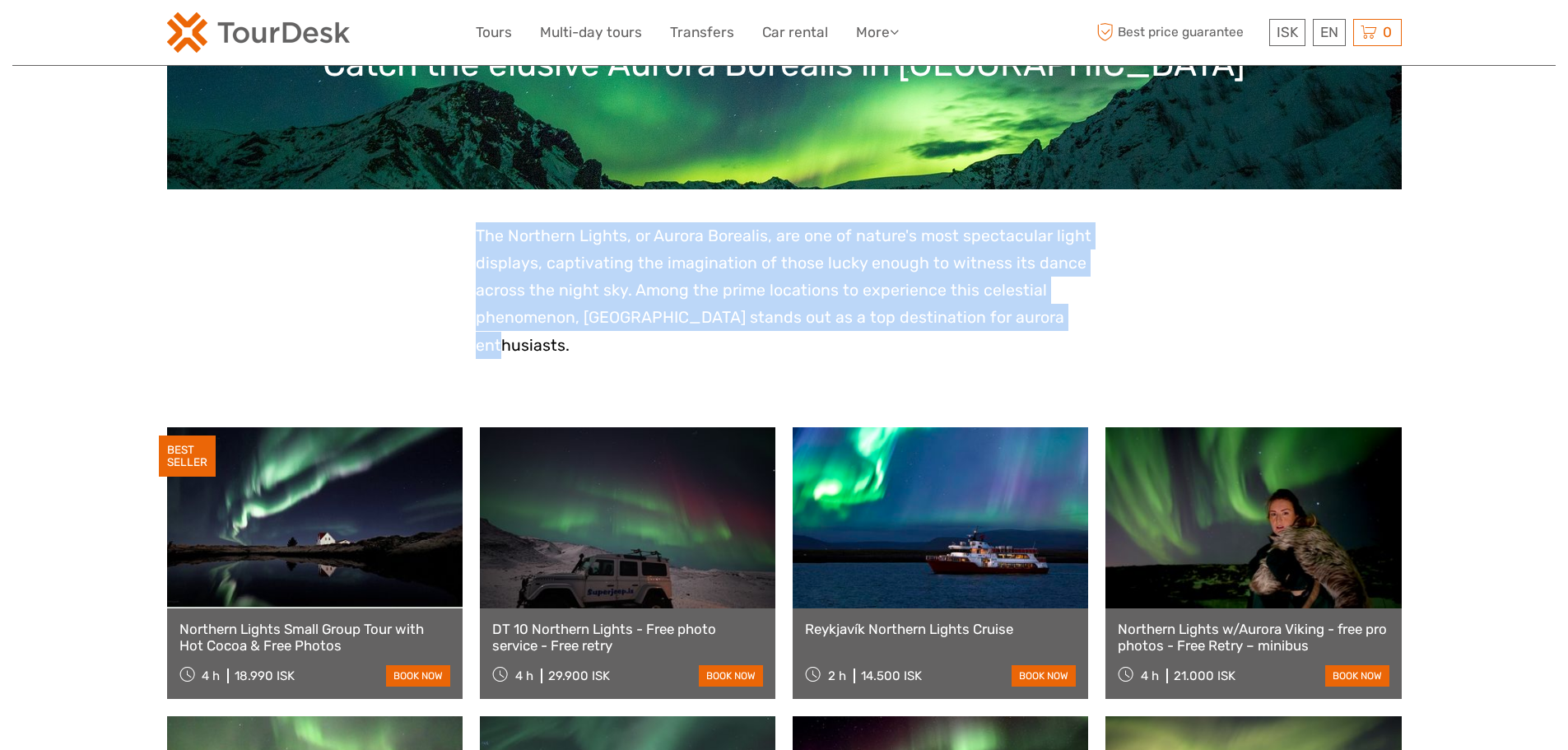
drag, startPoint x: 476, startPoint y: 229, endPoint x: 1082, endPoint y: 314, distance: 611.9
click at [1082, 314] on p "The Northern Lights, or Aurora Borealis, are one of nature's most spectacular l…" at bounding box center [784, 290] width 617 height 136
click at [1080, 314] on p "The Northern Lights, or Aurora Borealis, are one of nature's most spectacular l…" at bounding box center [784, 290] width 617 height 136
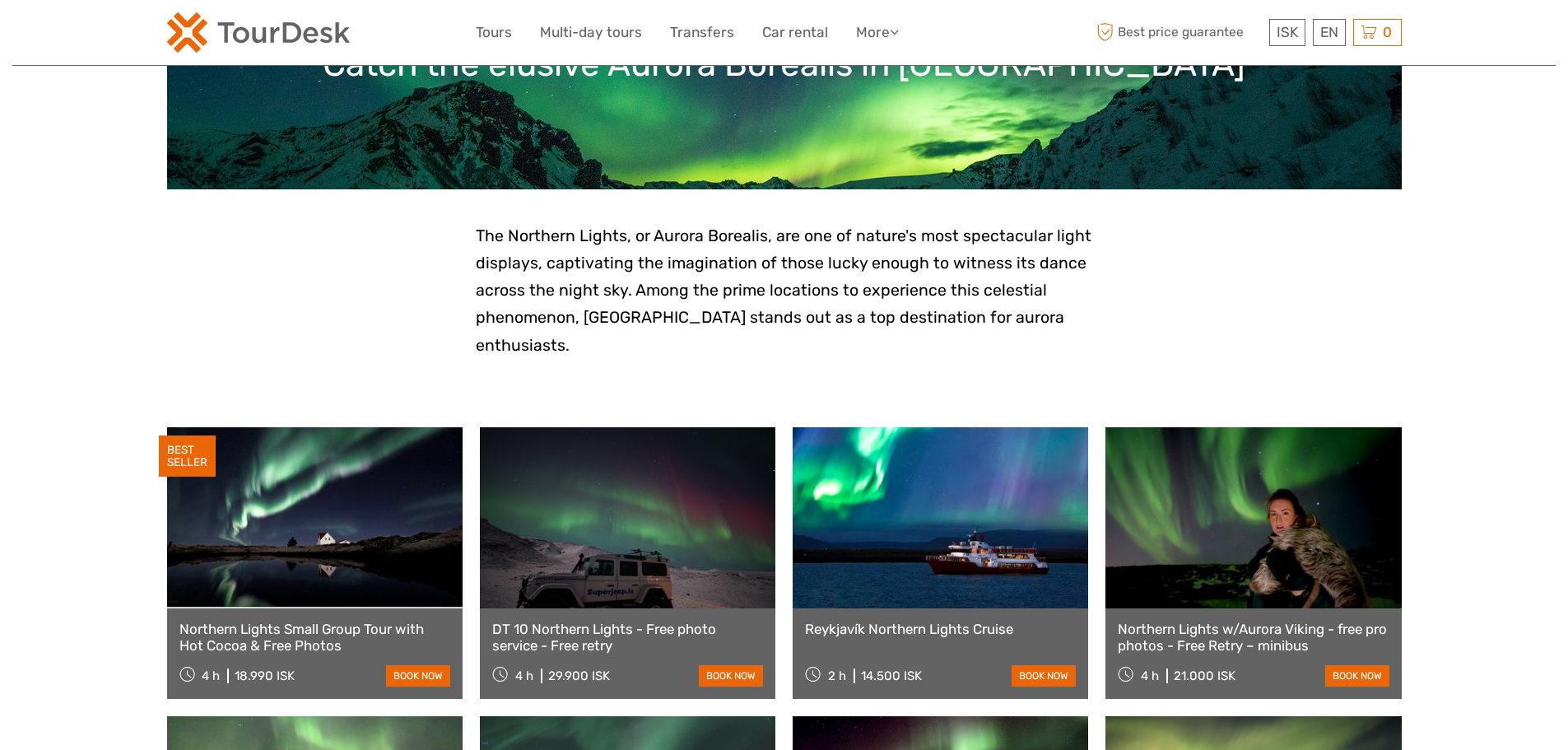
click at [1040, 306] on p "The Northern Lights, or Aurora Borealis, are one of nature's most spectacular l…" at bounding box center [784, 290] width 617 height 136
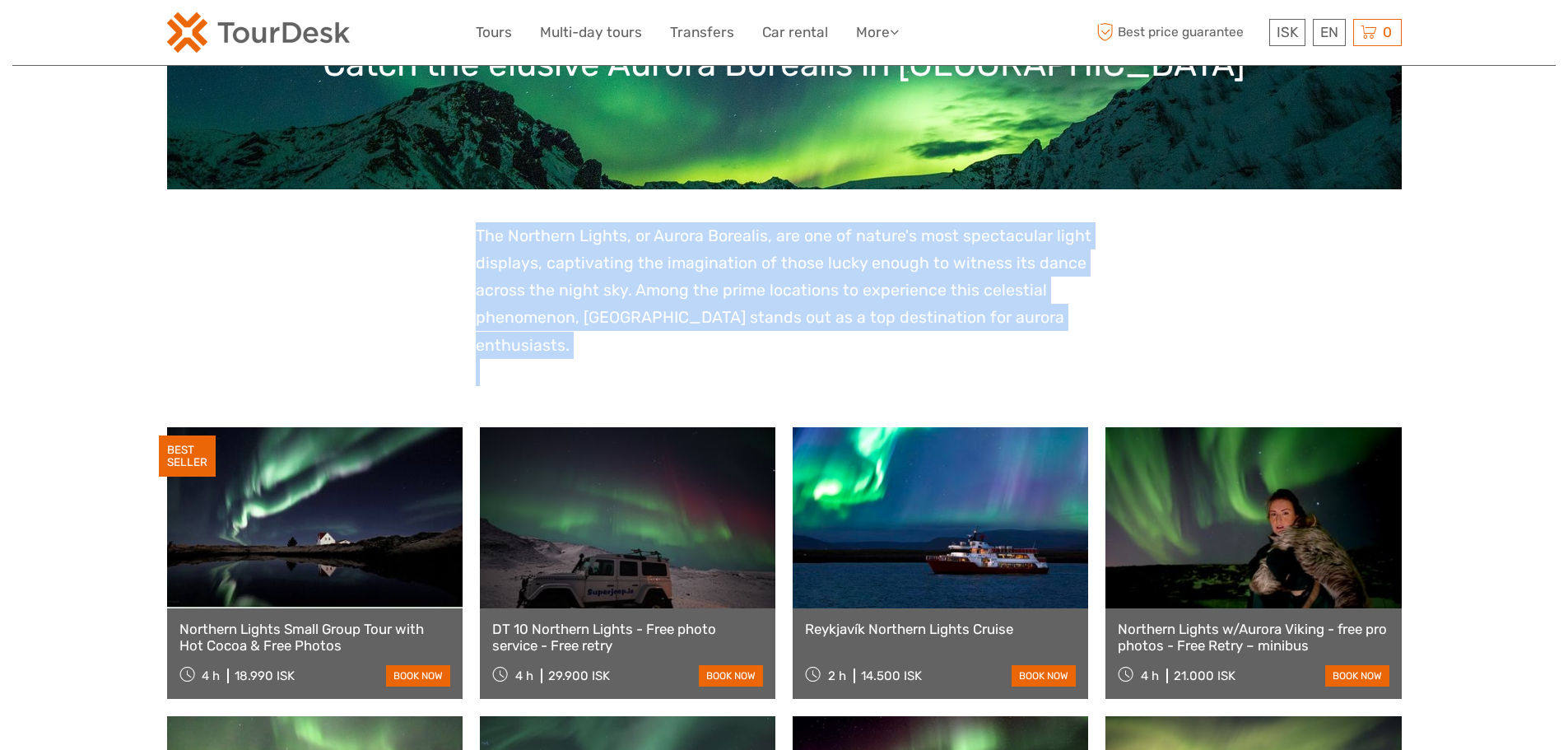
drag, startPoint x: 1015, startPoint y: 317, endPoint x: 471, endPoint y: 219, distance: 552.8
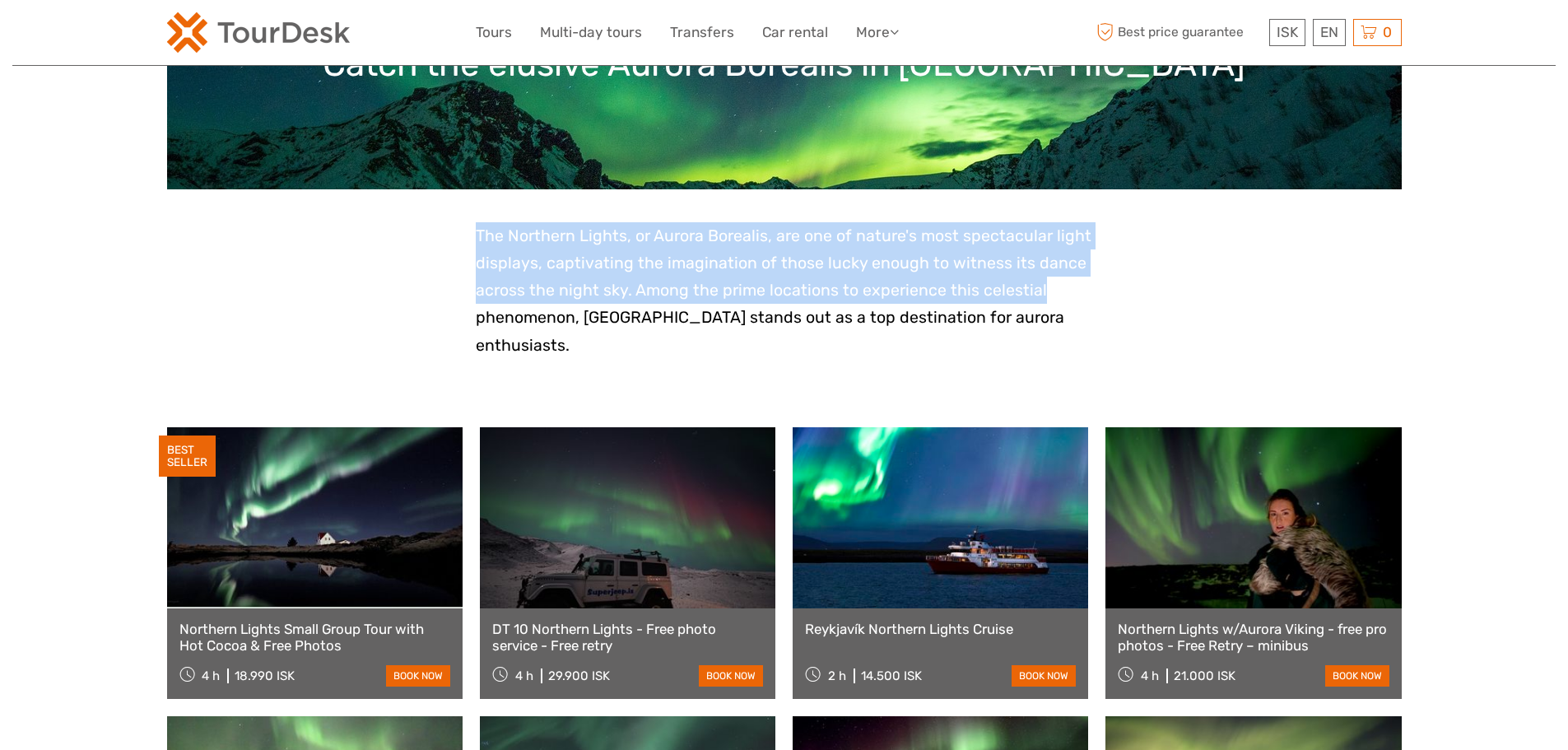
drag, startPoint x: 478, startPoint y: 224, endPoint x: 1108, endPoint y: 302, distance: 634.8
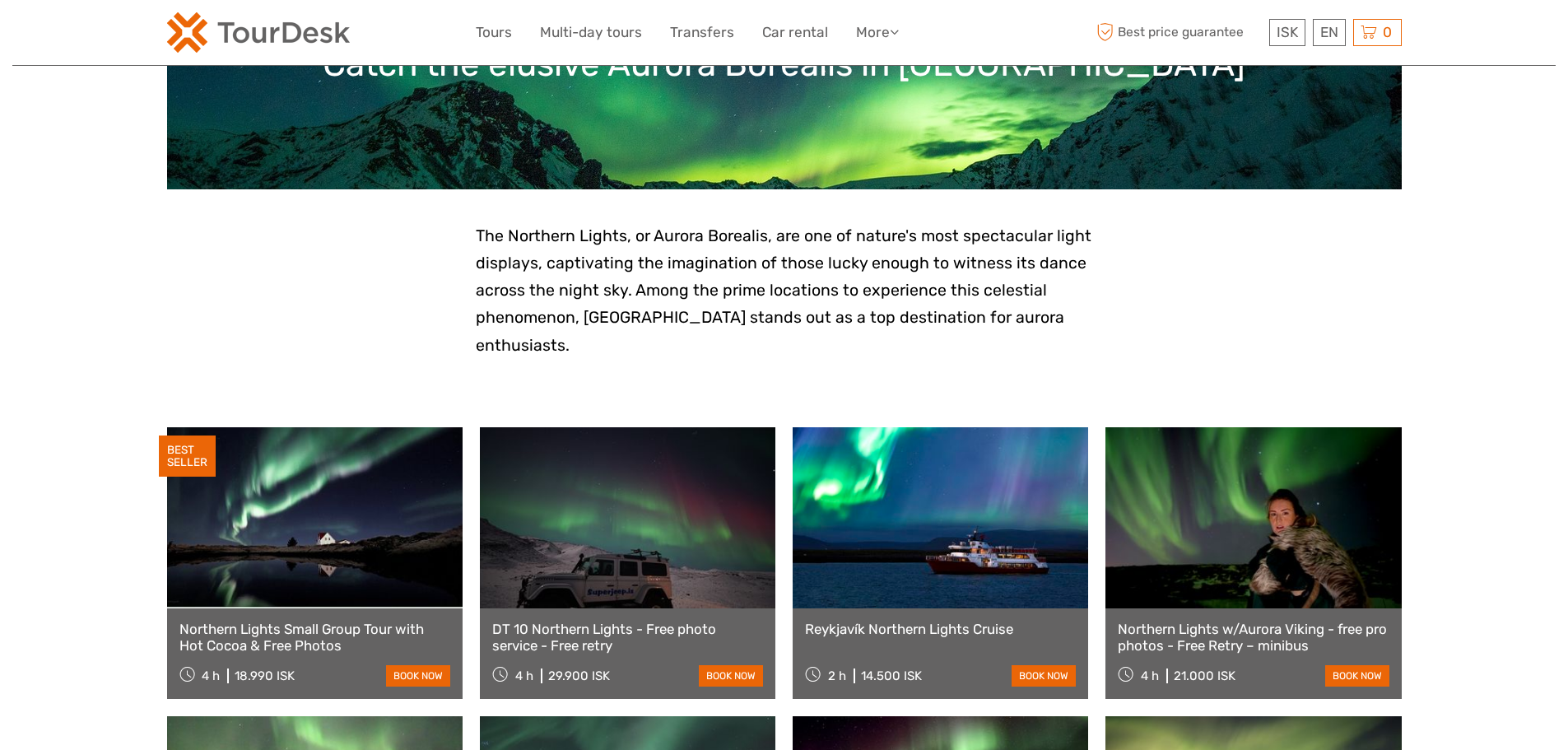
drag, startPoint x: 1092, startPoint y: 314, endPoint x: 1072, endPoint y: 317, distance: 20.2
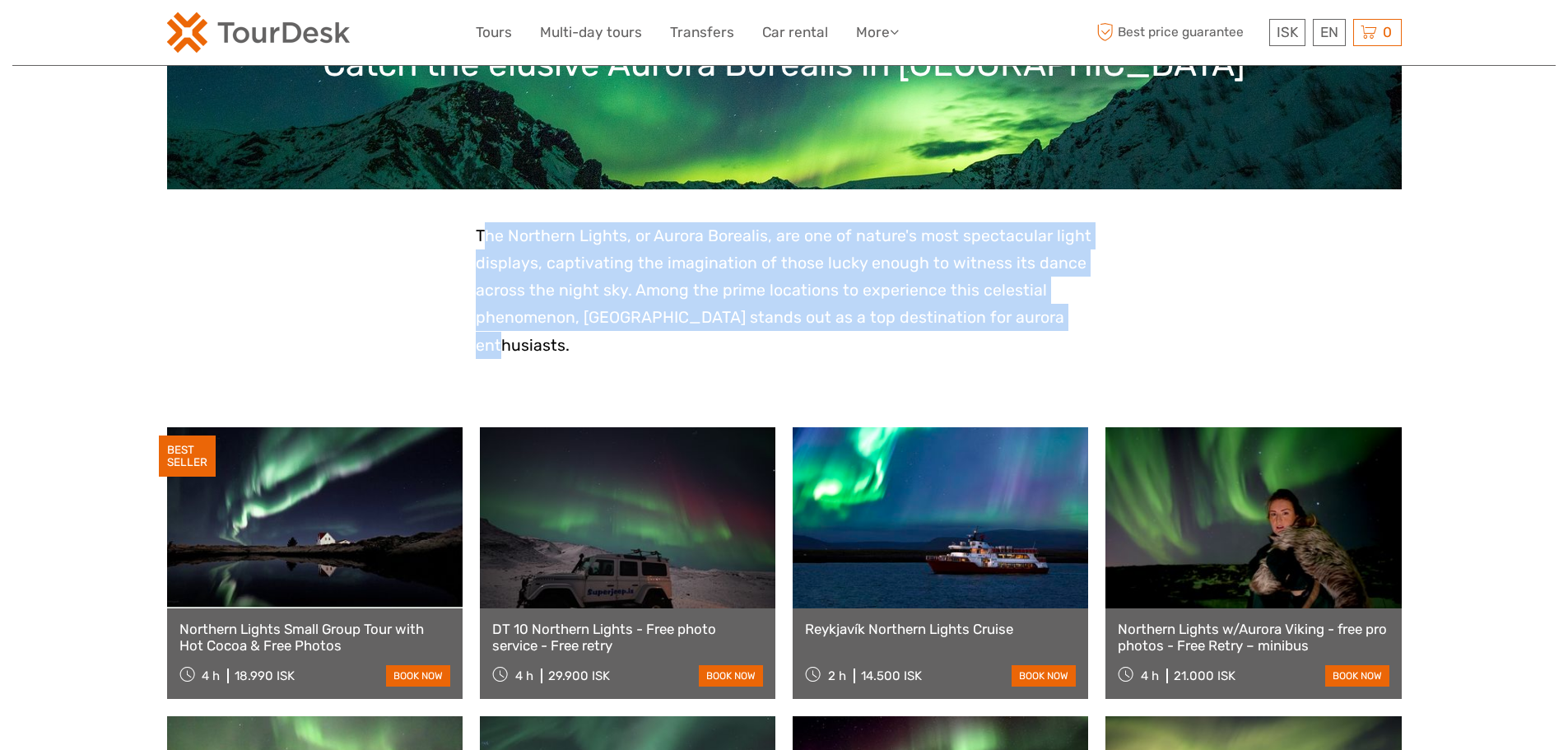
drag, startPoint x: 1037, startPoint y: 316, endPoint x: 481, endPoint y: 230, distance: 562.6
click at [481, 230] on p "The Northern Lights, or Aurora Borealis, are one of nature's most spectacular l…" at bounding box center [784, 290] width 617 height 136
click at [481, 230] on span "The Northern Lights, or Aurora Borealis, are one of nature's most spectacular l…" at bounding box center [784, 290] width 616 height 128
drag, startPoint x: 531, startPoint y: 244, endPoint x: 1045, endPoint y: 335, distance: 522.0
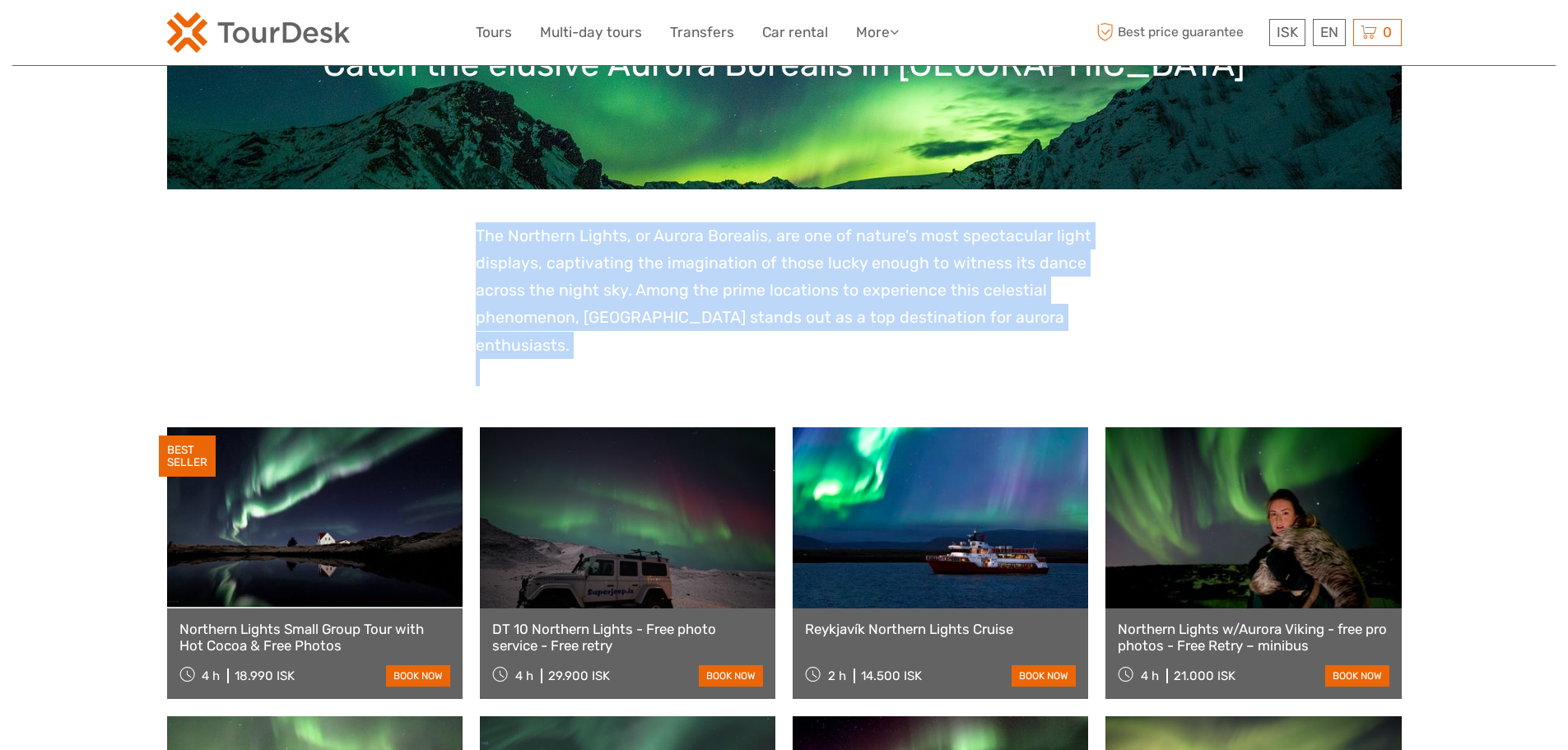
click at [1042, 359] on p at bounding box center [784, 372] width 617 height 27
drag, startPoint x: 1058, startPoint y: 322, endPoint x: 416, endPoint y: 229, distance: 648.7
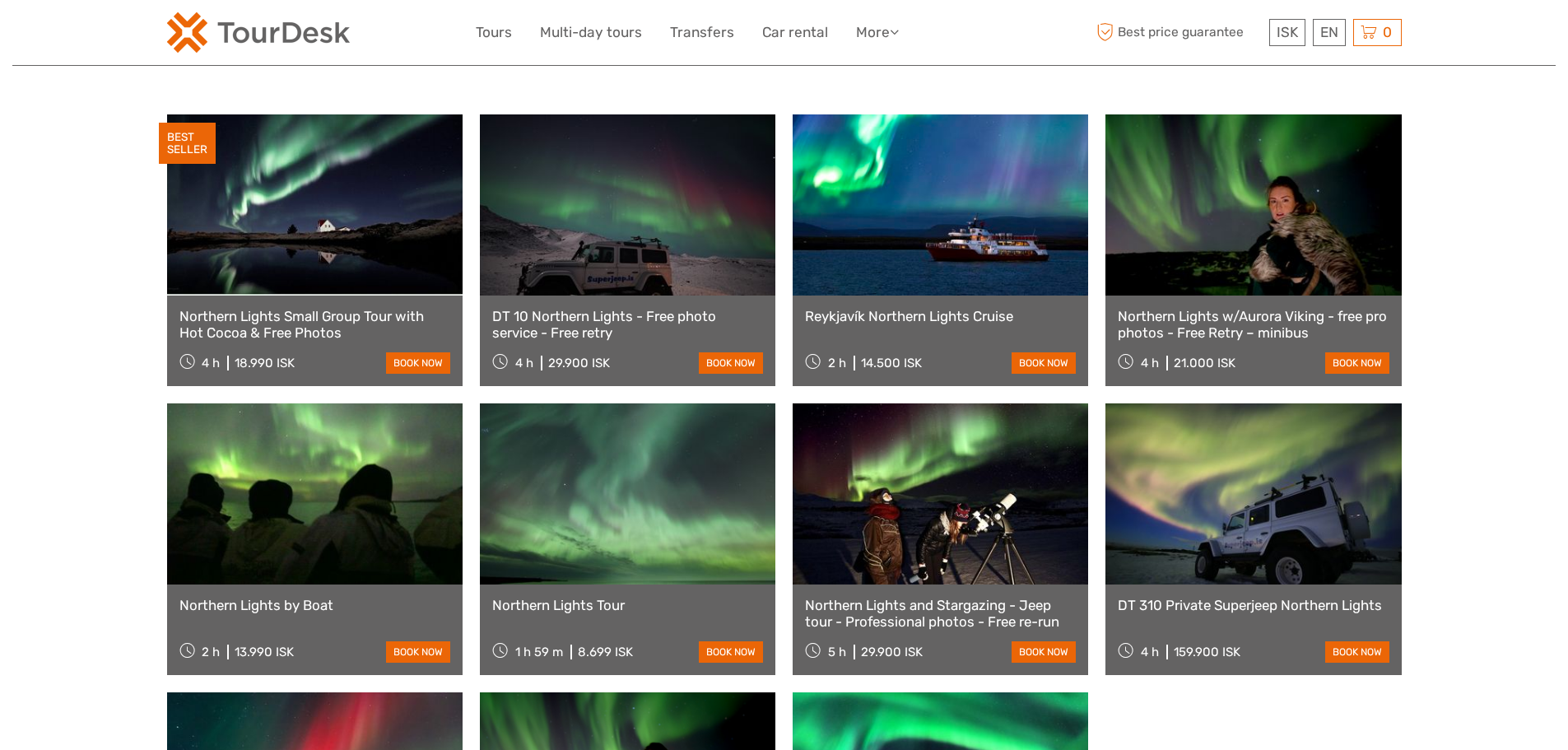
scroll to position [740, 0]
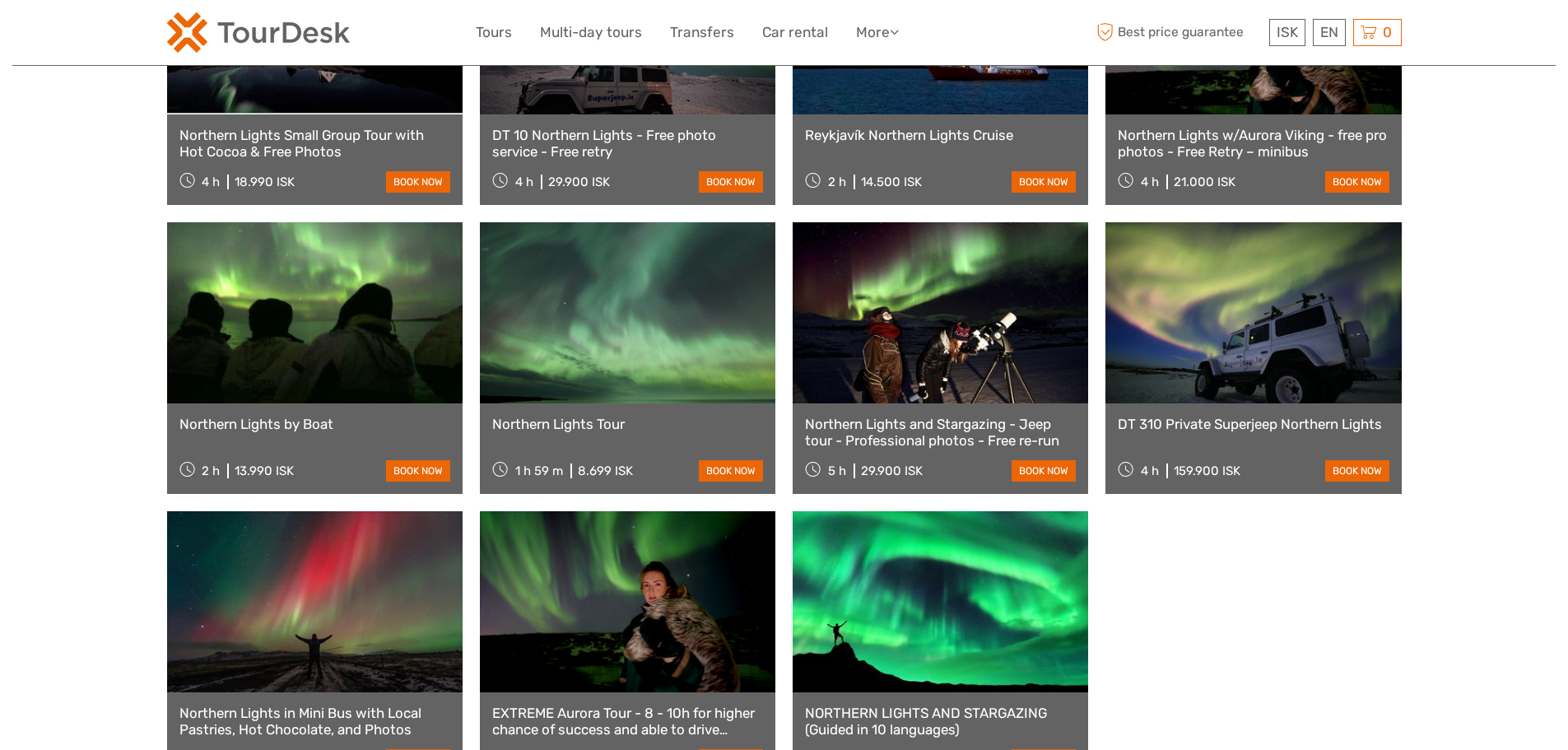
click at [1200, 540] on div "BEST SELLER Northern Lights Small Group Tour with Hot Cocoa & Free Photos 4 h 1…" at bounding box center [784, 358] width 1235 height 849
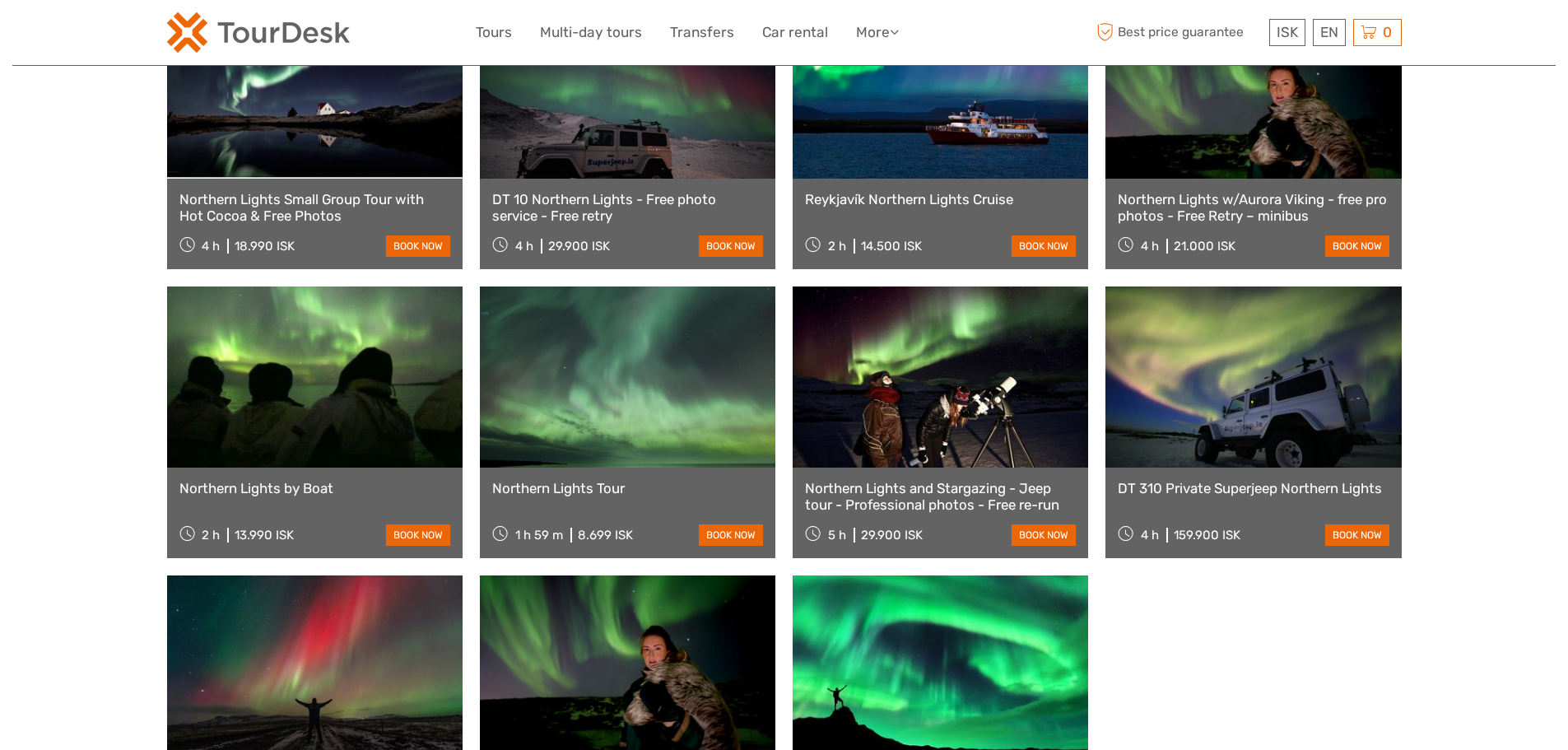
scroll to position [576, 0]
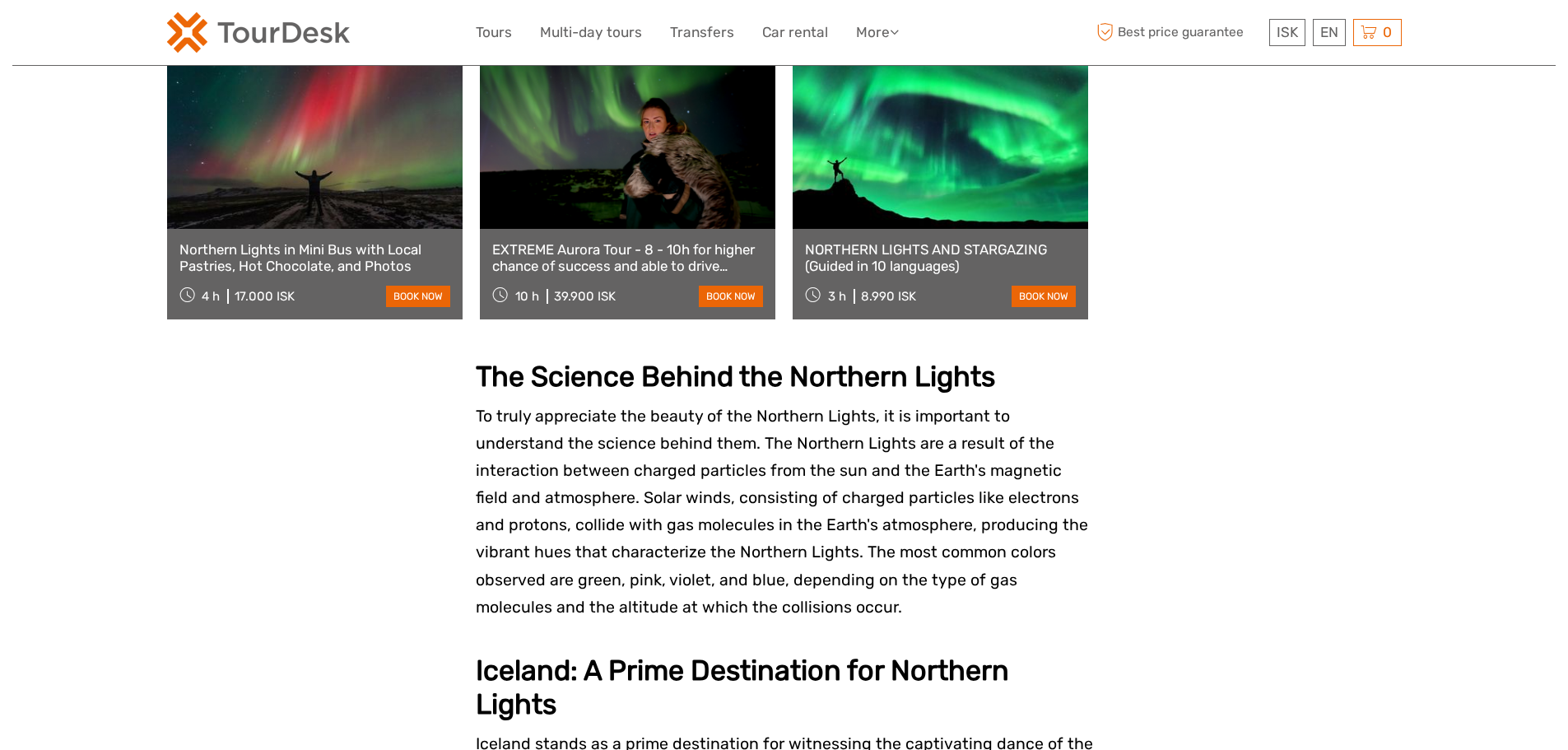
scroll to position [1234, 0]
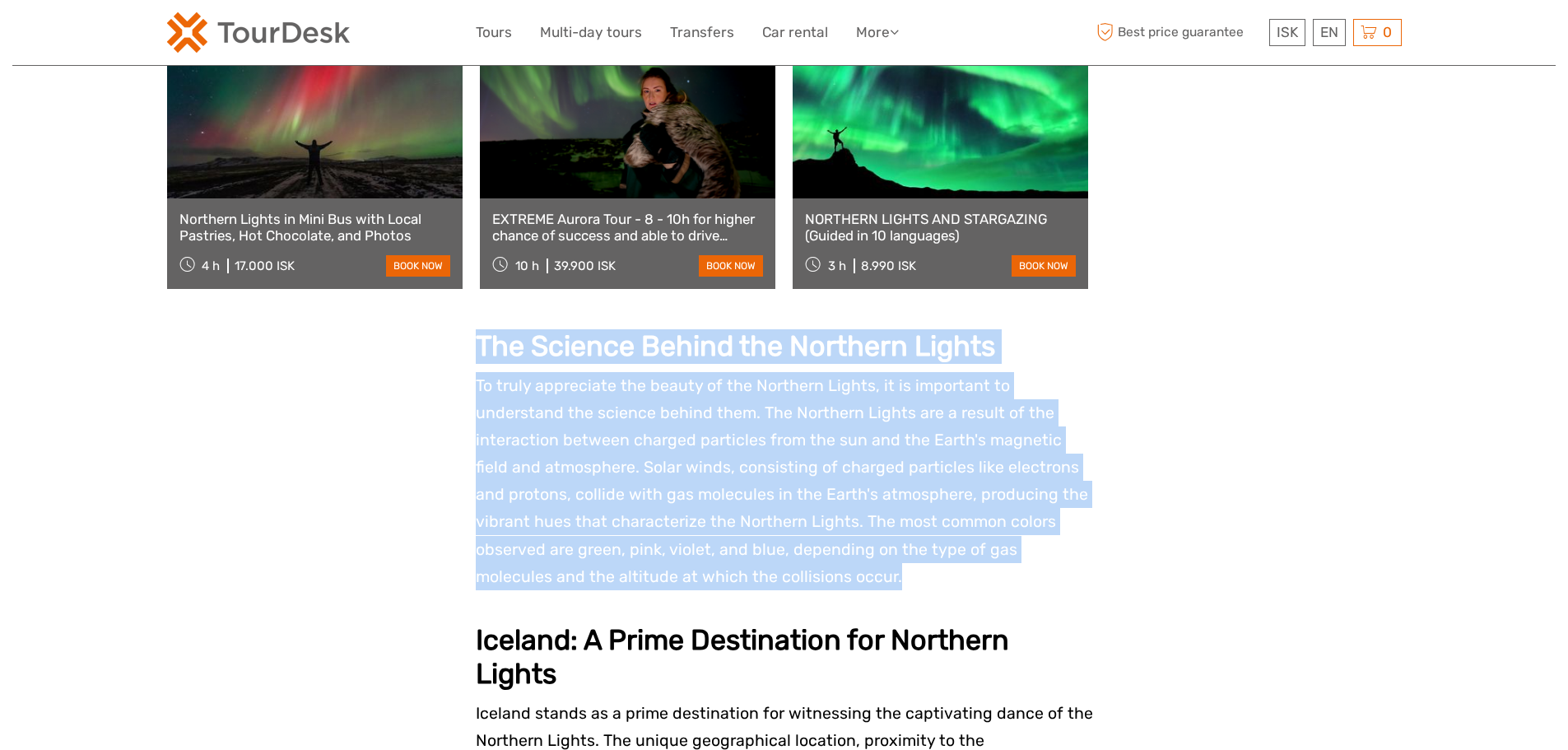
drag, startPoint x: 863, startPoint y: 546, endPoint x: 455, endPoint y: 311, distance: 470.8
click at [455, 316] on div "Northern Lights in Iceland Catch the elusive Aurora Borealis in Iceland The Nor…" at bounding box center [784, 736] width 1235 height 3727
click at [456, 311] on div "Northern Lights in Iceland Catch the elusive Aurora Borealis in Iceland The Nor…" at bounding box center [784, 736] width 1235 height 3727
click at [470, 318] on div "Northern Lights in Iceland Catch the elusive Aurora Borealis in Iceland The Nor…" at bounding box center [784, 736] width 1235 height 3727
drag, startPoint x: 471, startPoint y: 318, endPoint x: 887, endPoint y: 543, distance: 472.9
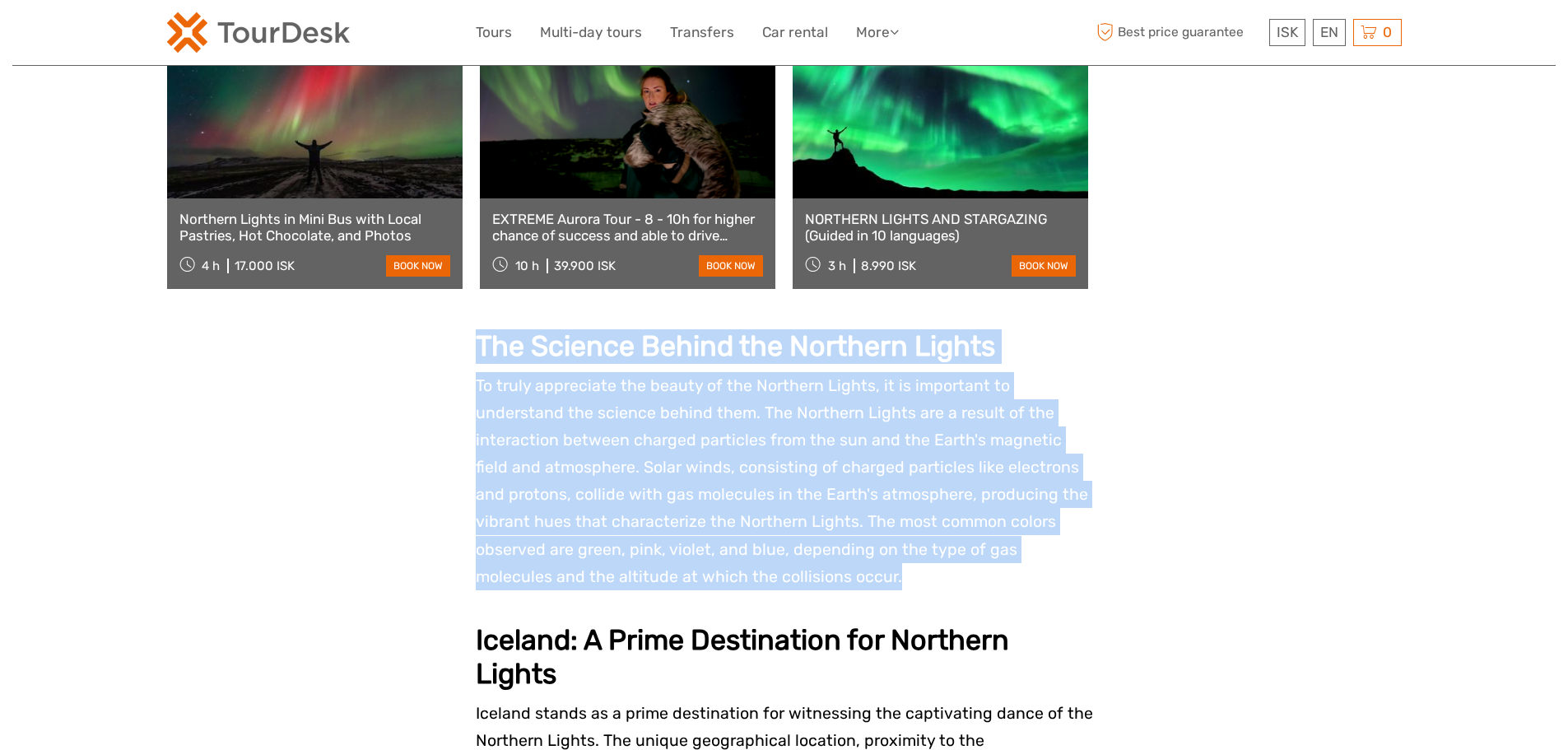
click at [887, 543] on div "Northern Lights in Iceland Catch the elusive Aurora Borealis in Iceland The Nor…" at bounding box center [784, 736] width 1235 height 3727
click at [887, 543] on p "To truly appreciate the beauty of the Northern Lights, it is important to under…" at bounding box center [784, 481] width 617 height 218
drag, startPoint x: 864, startPoint y: 544, endPoint x: 466, endPoint y: 310, distance: 461.7
click at [466, 310] on div "Northern Lights in Iceland Catch the elusive Aurora Borealis in Iceland The Nor…" at bounding box center [784, 736] width 1235 height 3727
click at [470, 313] on div "Northern Lights in Iceland Catch the elusive Aurora Borealis in Iceland The Nor…" at bounding box center [784, 736] width 1235 height 3727
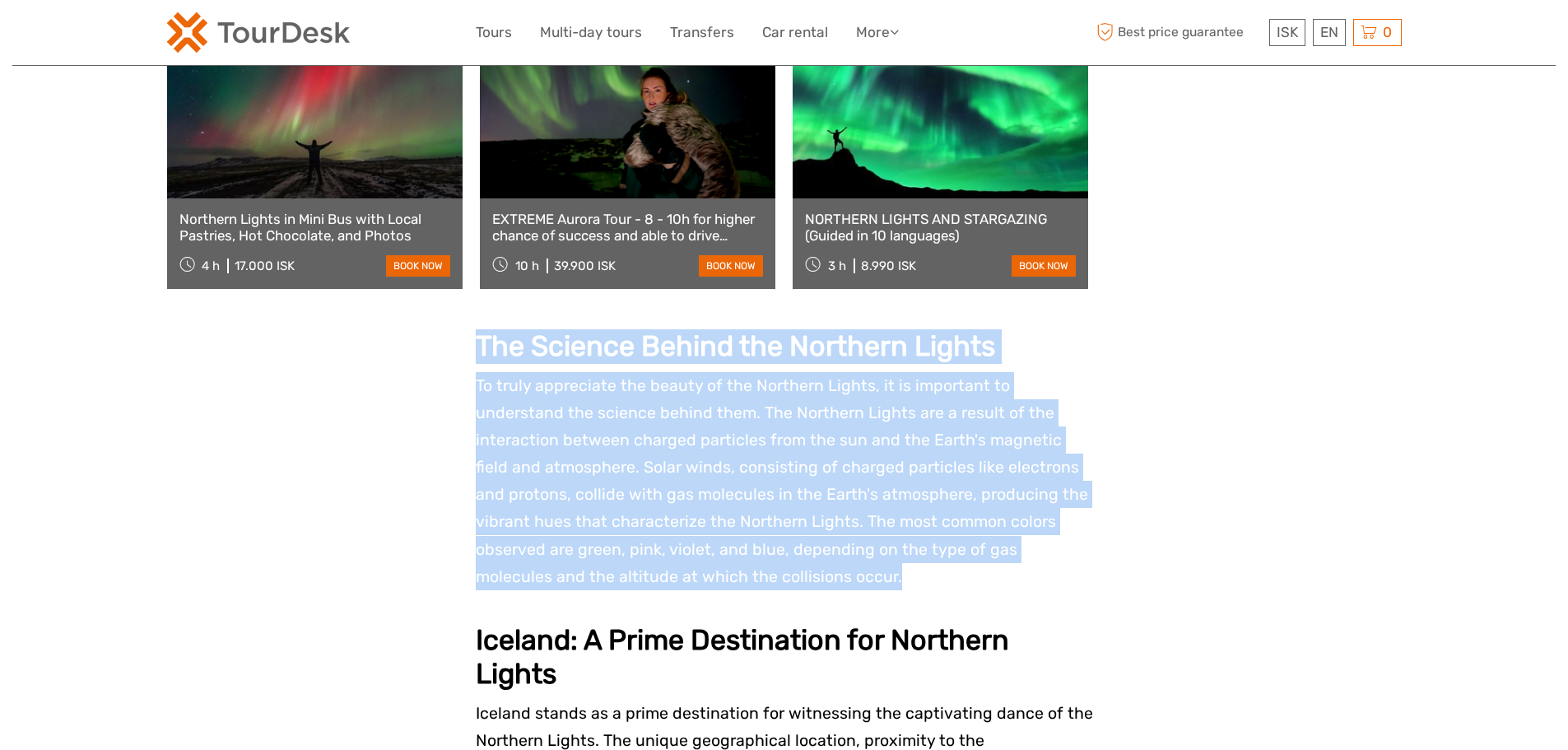
drag, startPoint x: 478, startPoint y: 317, endPoint x: 879, endPoint y: 546, distance: 461.8
click at [879, 546] on p "To truly appreciate the beauty of the Northern Lights, it is important to under…" at bounding box center [784, 481] width 617 height 218
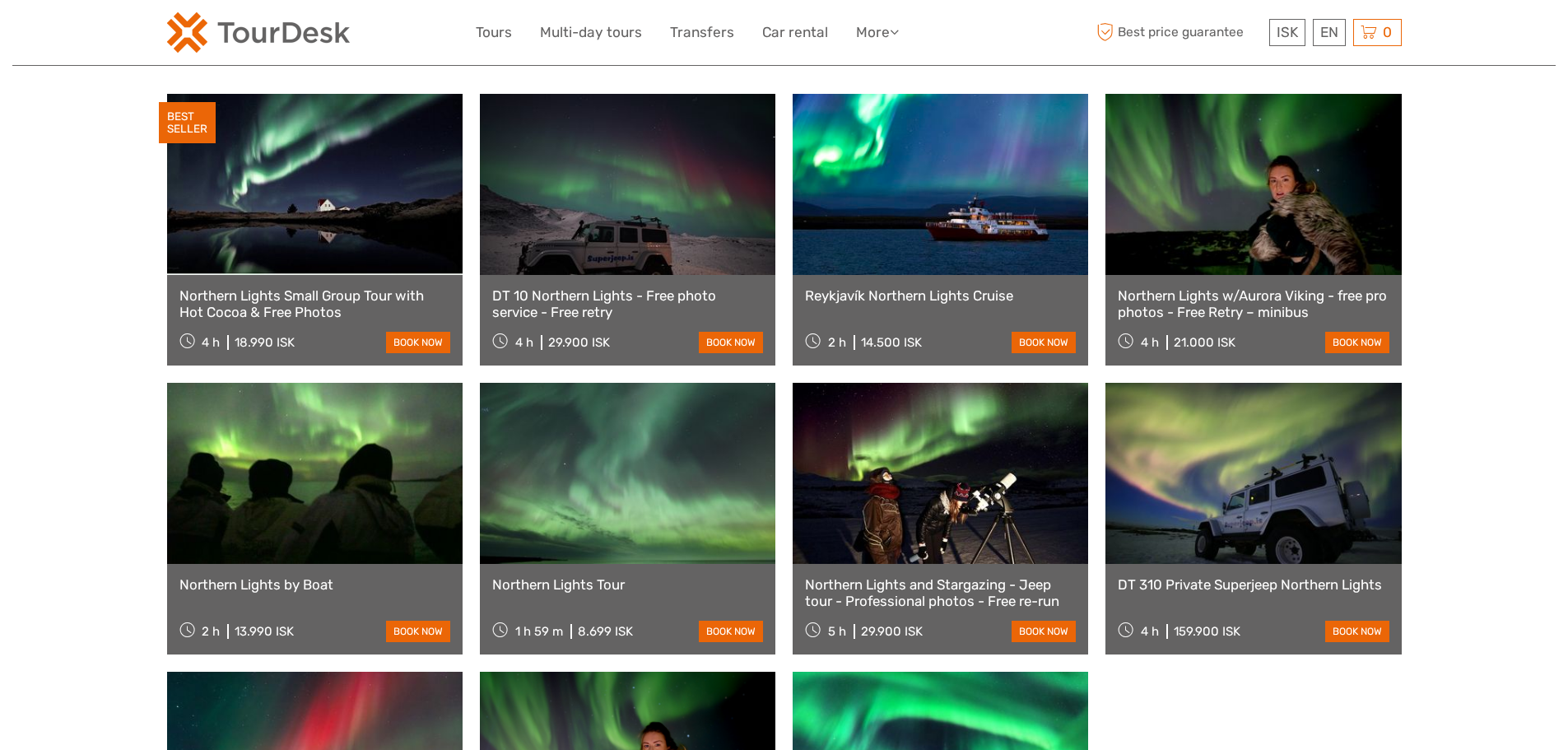
scroll to position [576, 0]
